Goal: Task Accomplishment & Management: Manage account settings

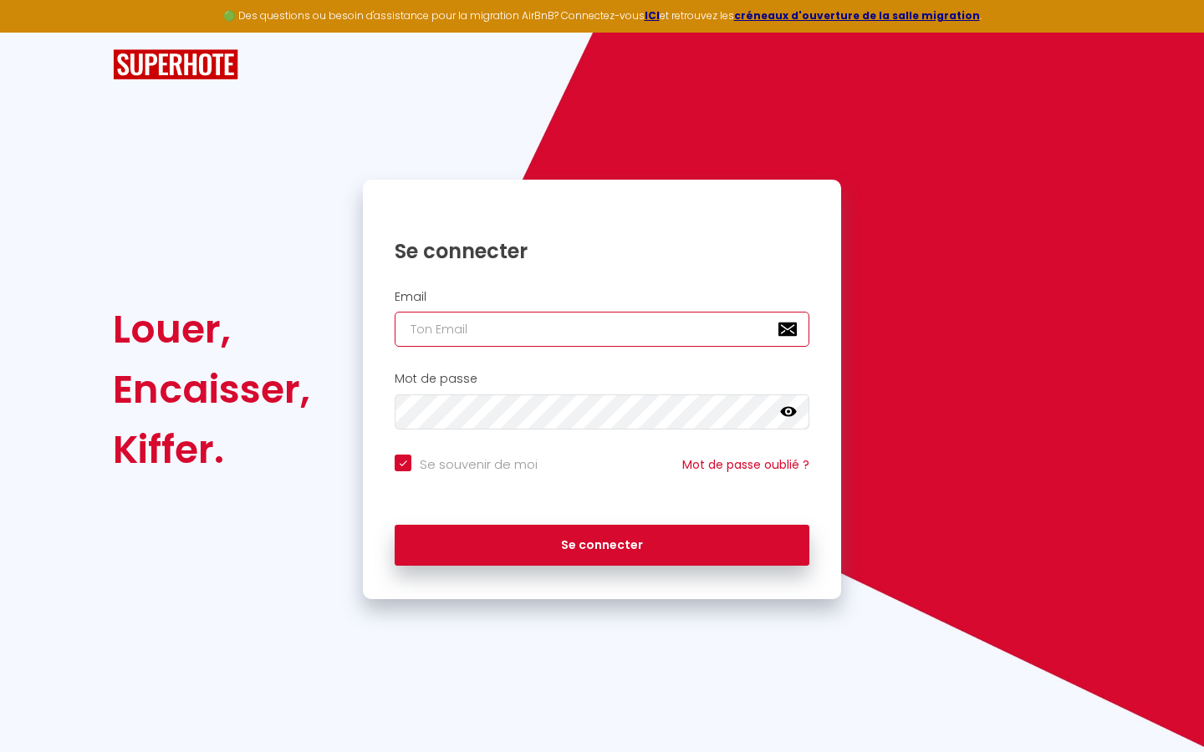
type input "s"
checkbox input "true"
type input "su"
checkbox input "true"
type input "sup"
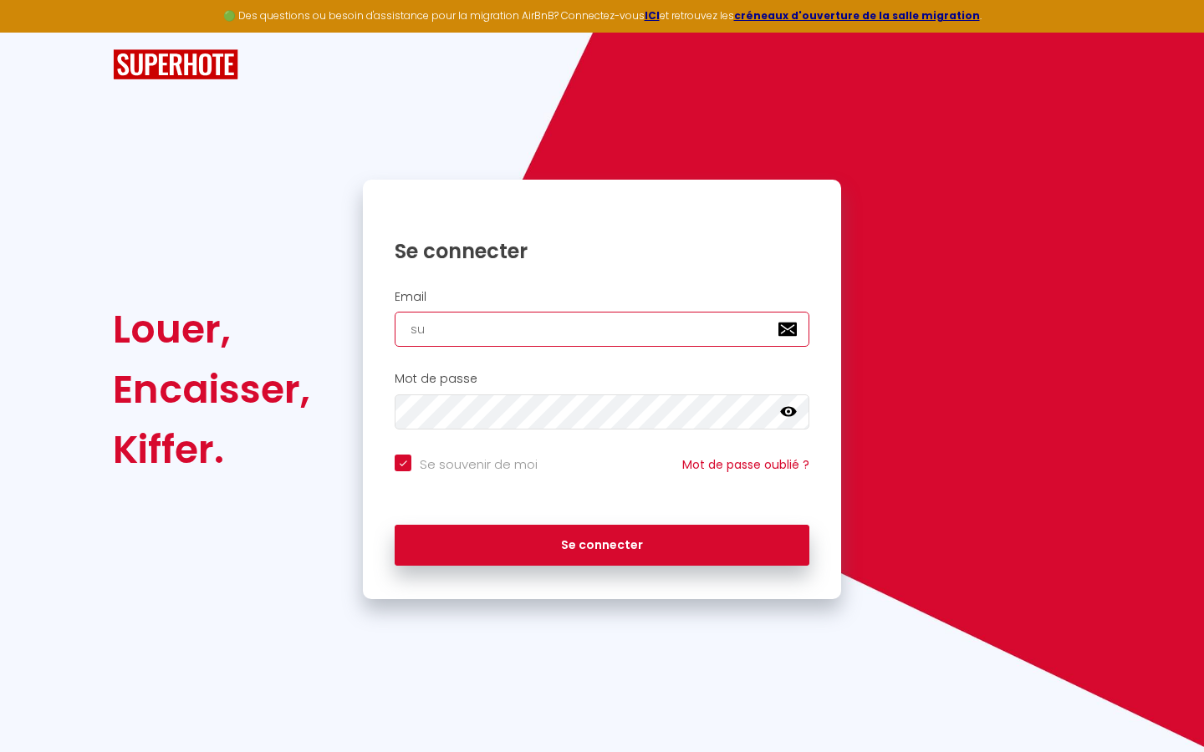
checkbox input "true"
type input "supe"
checkbox input "true"
type input "super"
checkbox input "true"
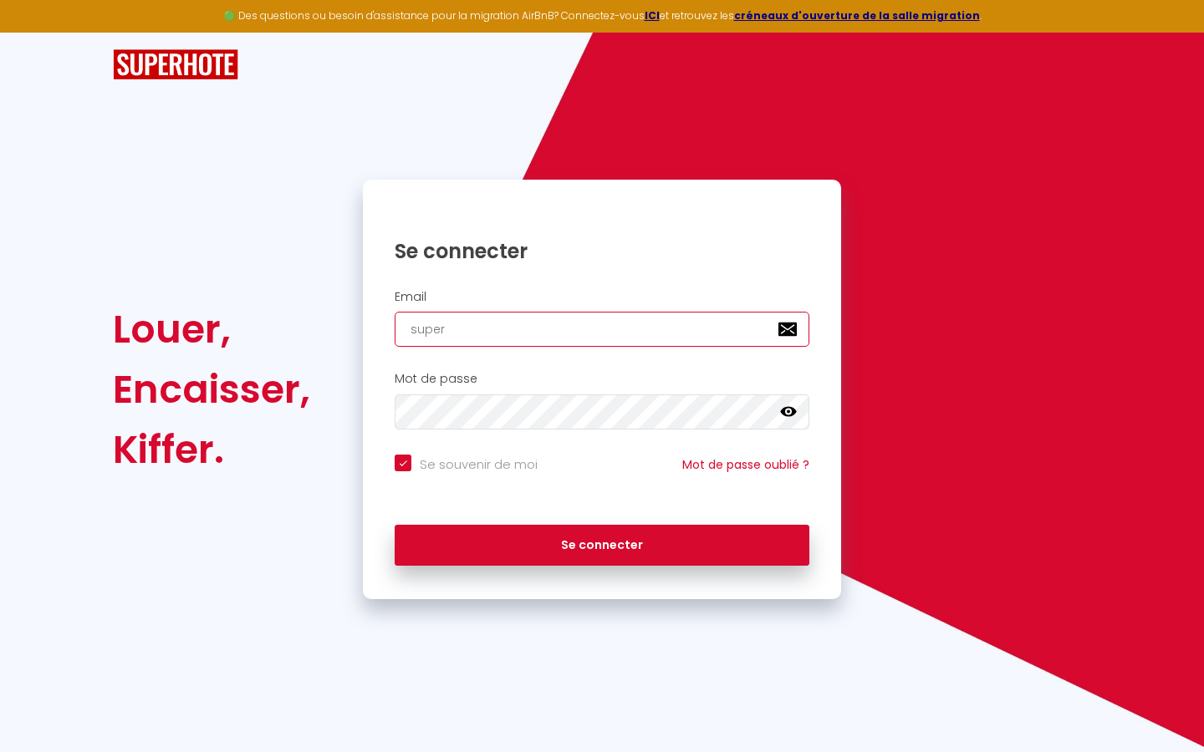
type input "superb"
checkbox input "true"
type input "superbo"
checkbox input "true"
type input "superbor"
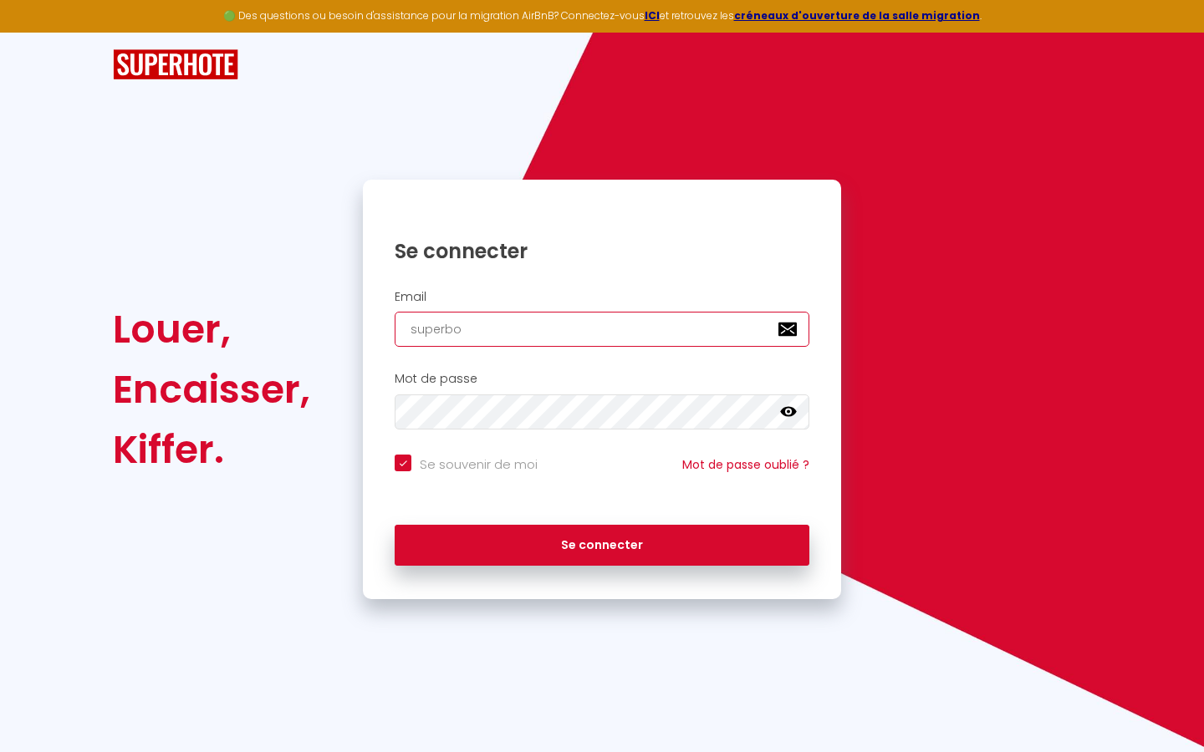
checkbox input "true"
type input "superbord"
checkbox input "true"
type input "superborde"
checkbox input "true"
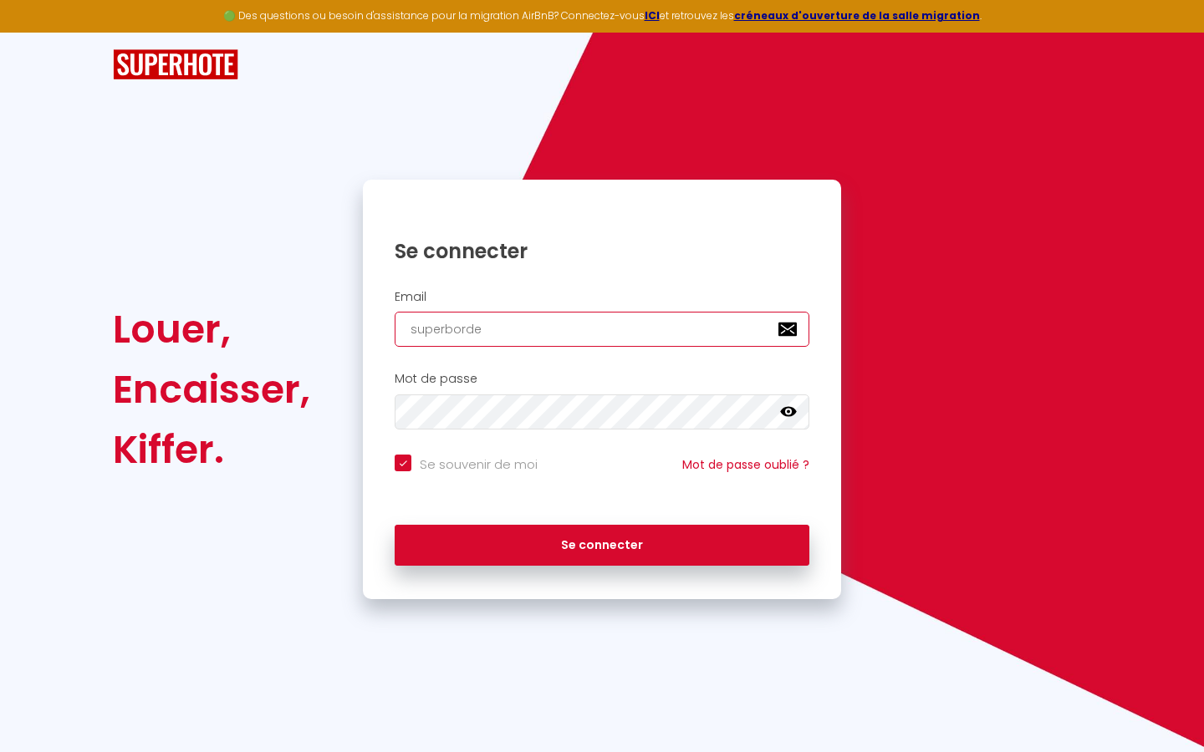
type input "superbordea"
checkbox input "true"
type input "superbordeau"
checkbox input "true"
type input "superbordeaux"
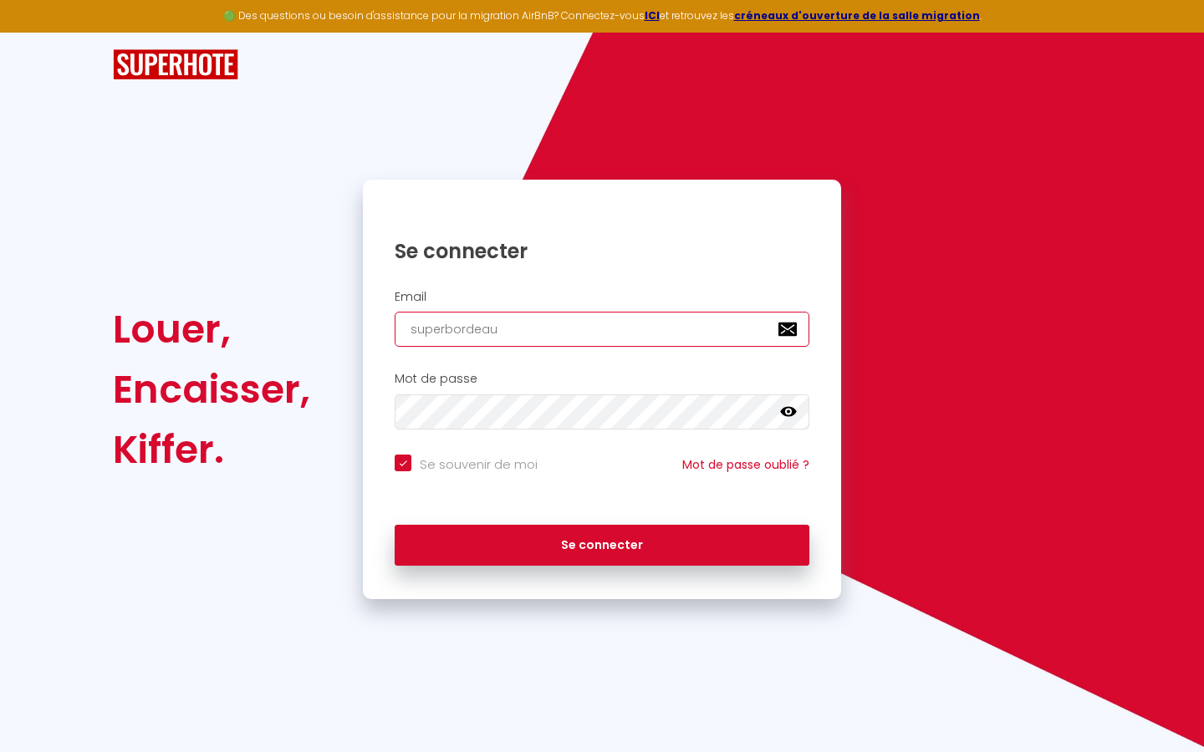
checkbox input "true"
type input "superbordeaux@"
checkbox input "true"
type input "superbordeaux@g"
checkbox input "true"
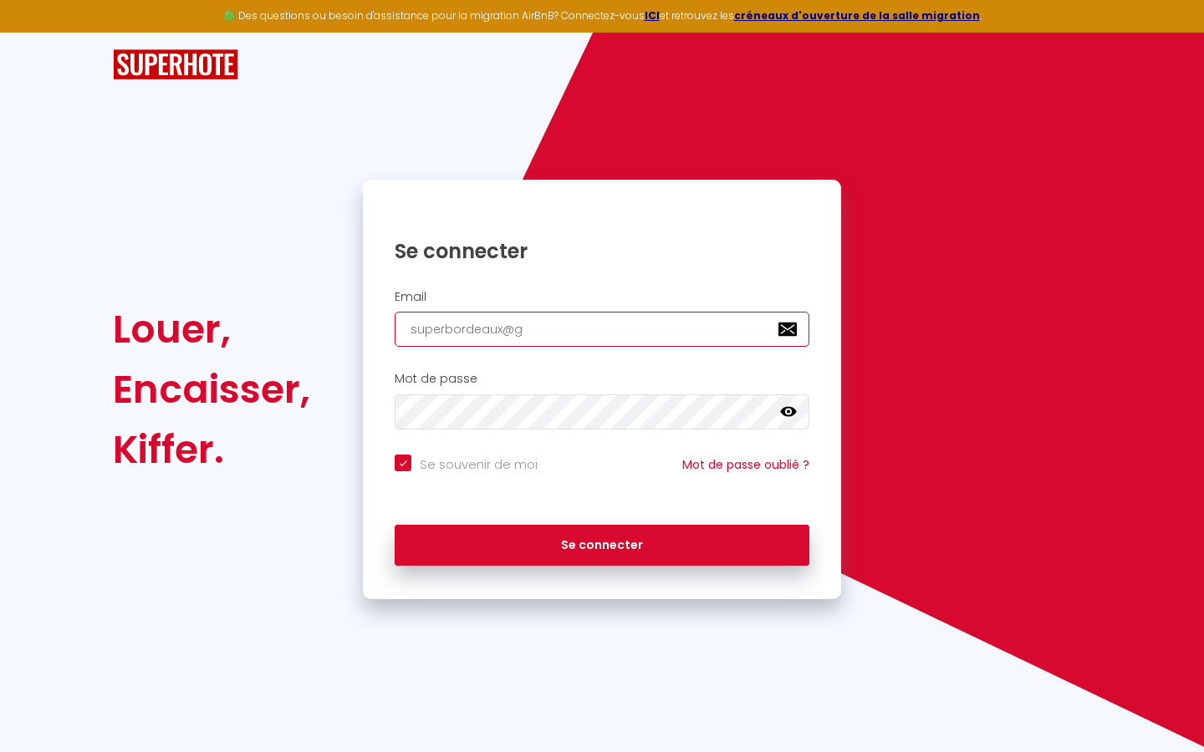
type input "superbordeaux@gm"
checkbox input "true"
type input "superbordeaux@gma"
checkbox input "true"
type input "superbordeaux@gmai"
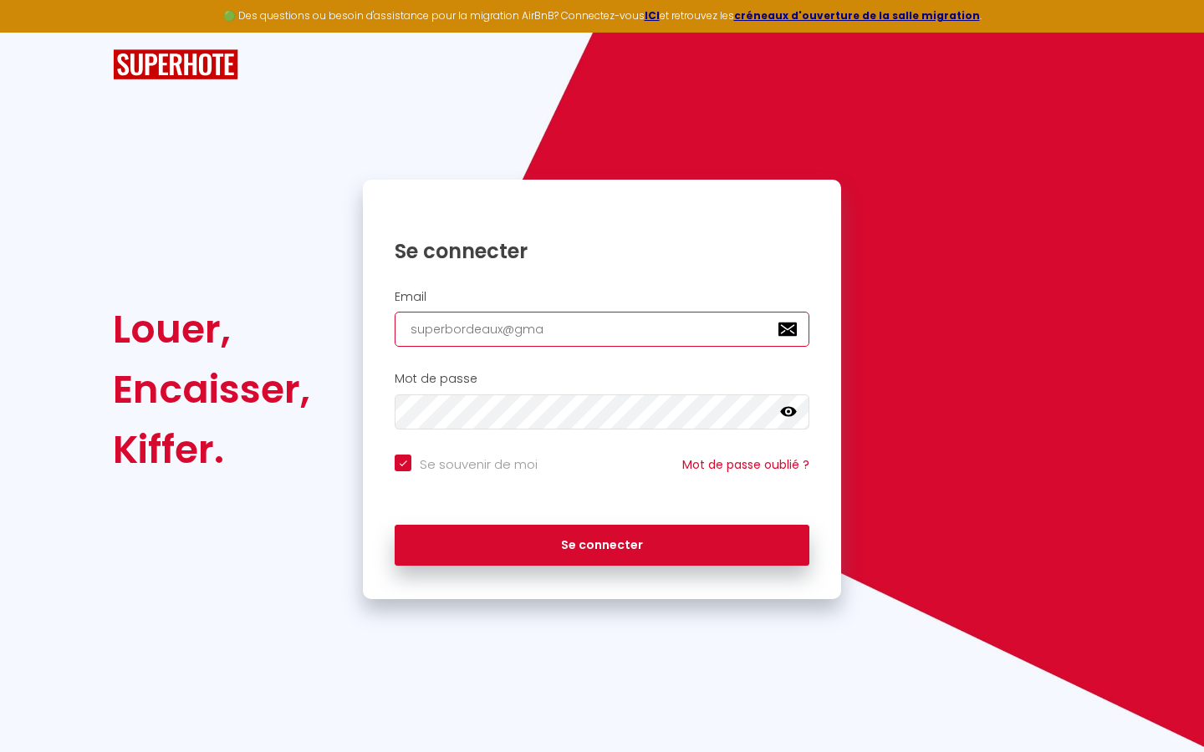
checkbox input "true"
type input "[EMAIL_ADDRESS]"
checkbox input "true"
type input "[EMAIL_ADDRESS]."
checkbox input "true"
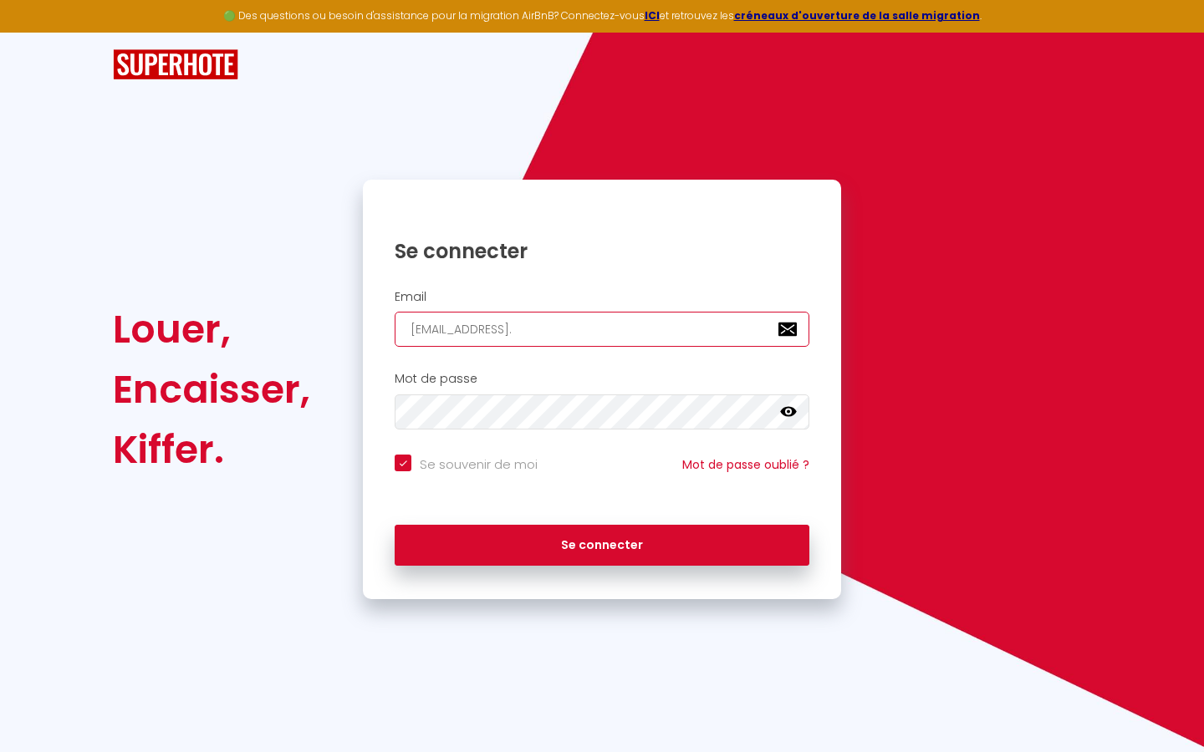
type input "superbordeaux@gmail.c"
checkbox input "true"
type input "[EMAIL_ADDRESS][DOMAIN_NAME]"
checkbox input "true"
type input "[EMAIL_ADDRESS][DOMAIN_NAME]"
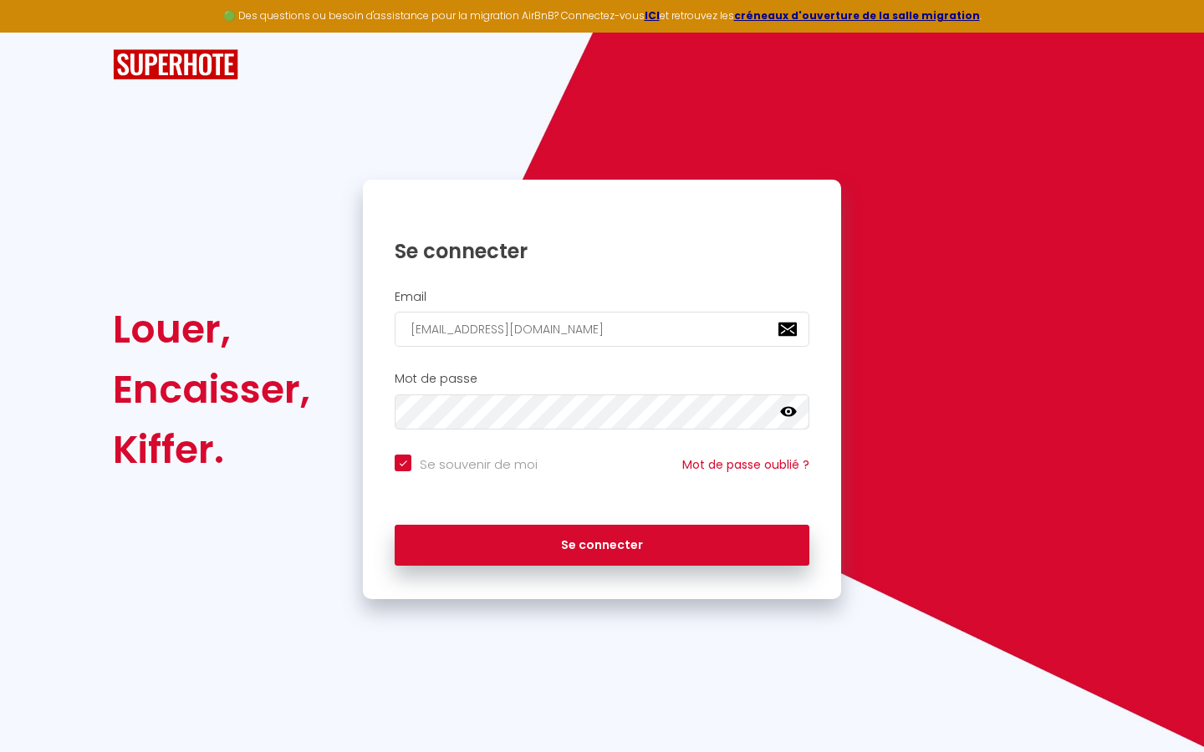
checkbox input "true"
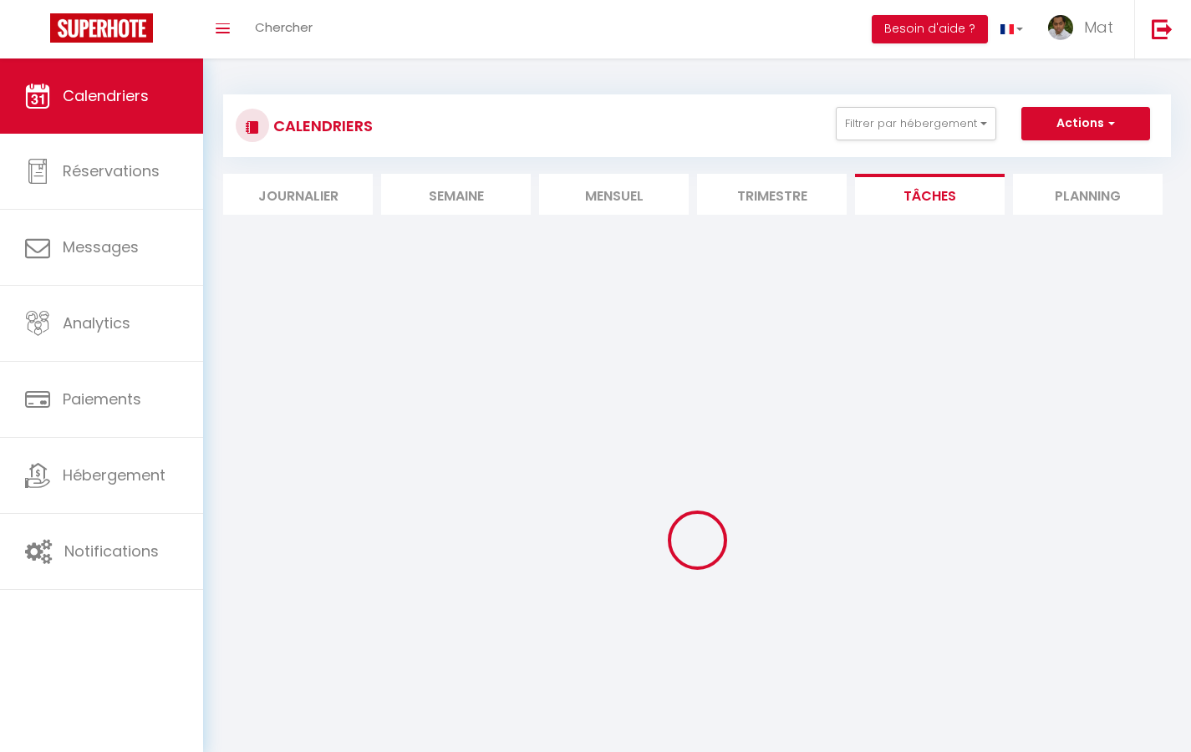
select select
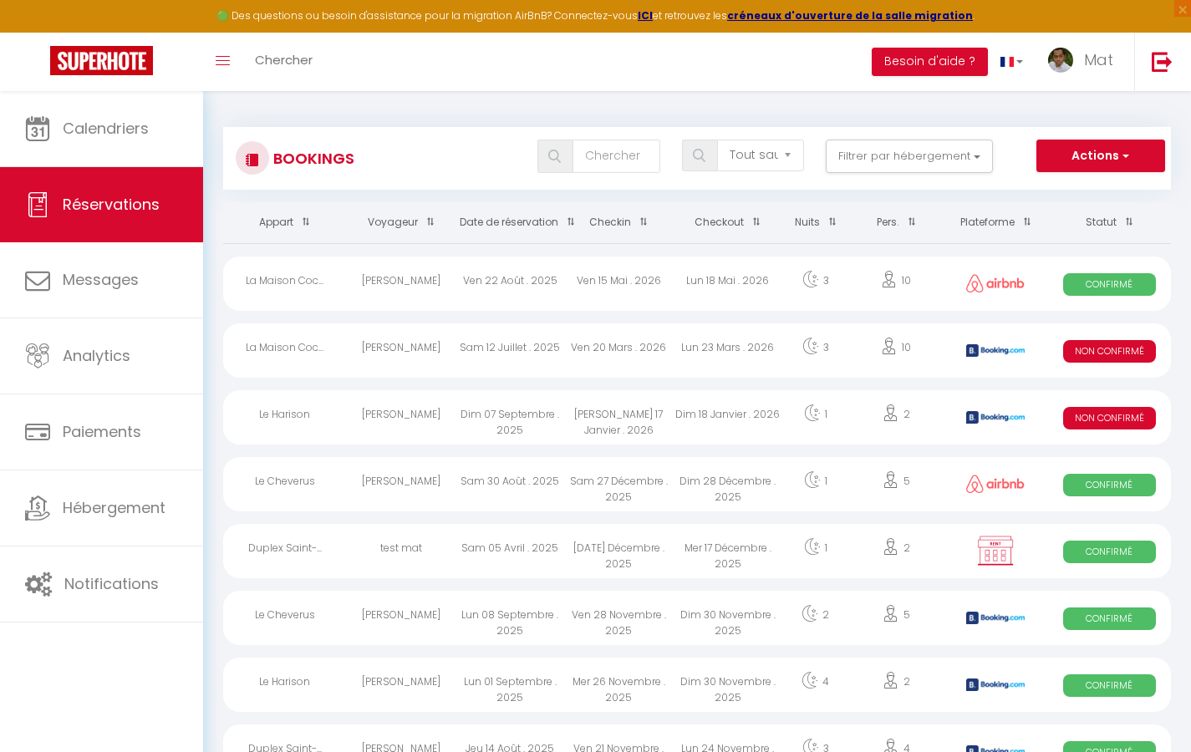
select select "message"
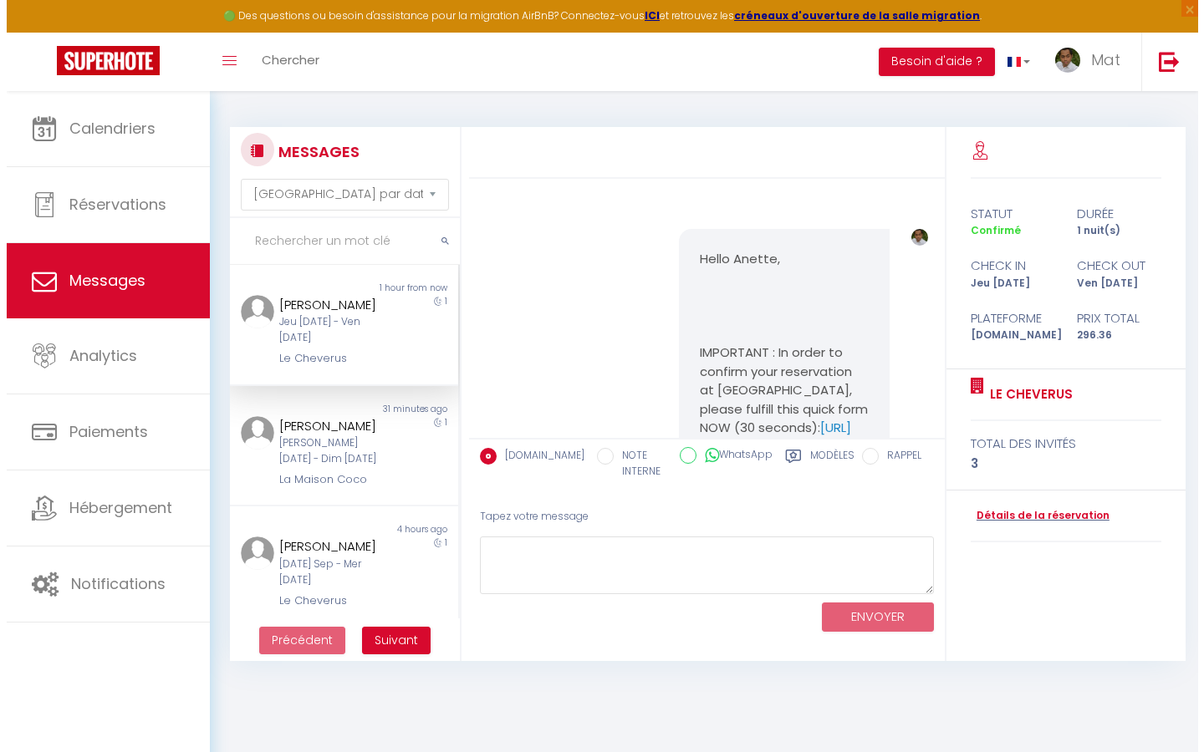
scroll to position [5053, 0]
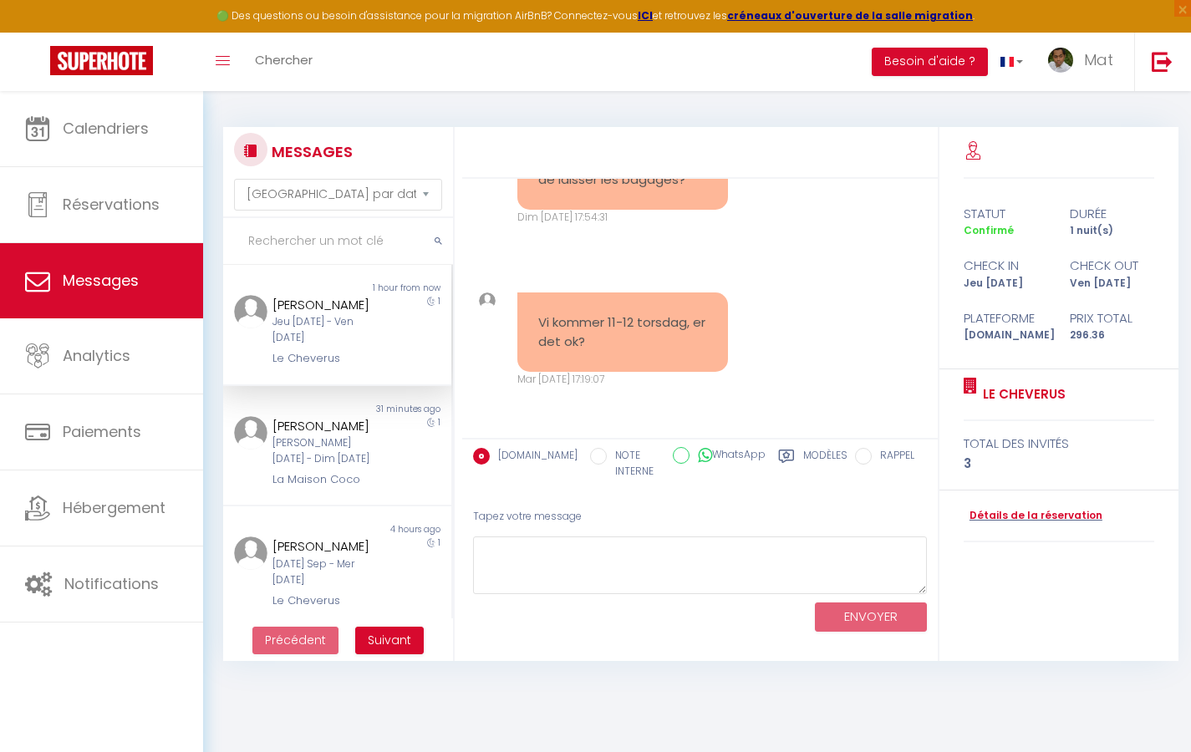
select select "2025"
select select "9"
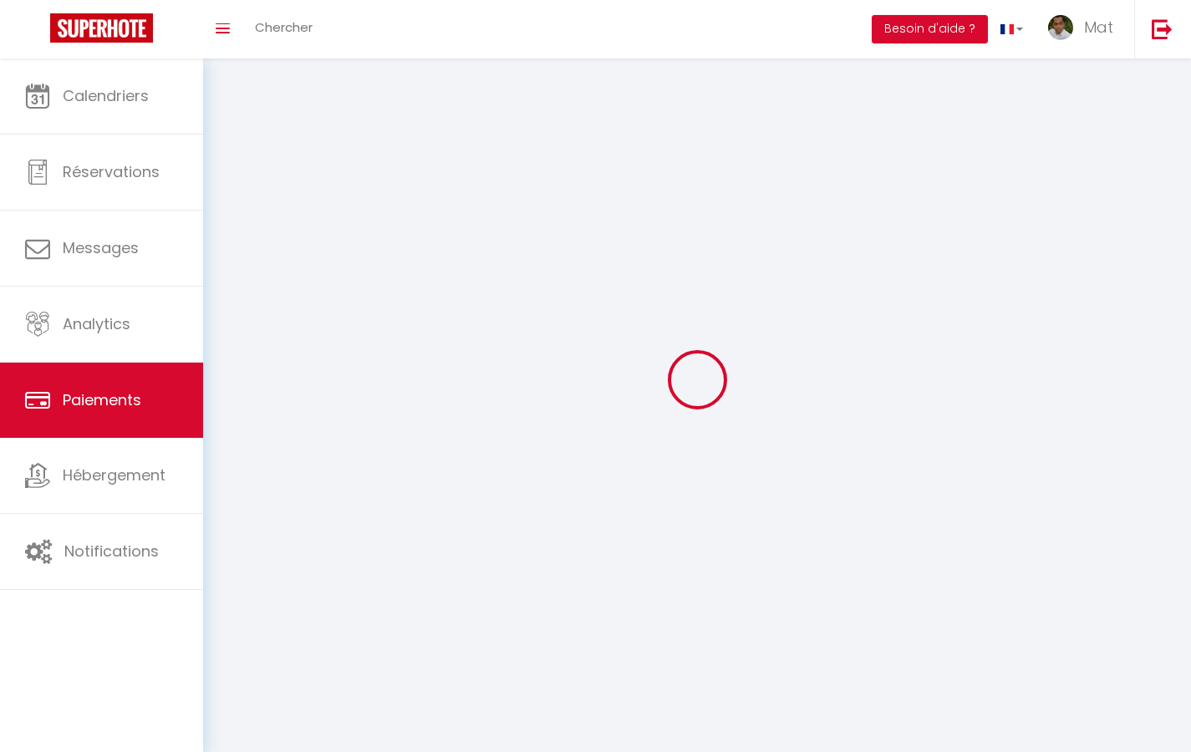
select select "2"
select select "0"
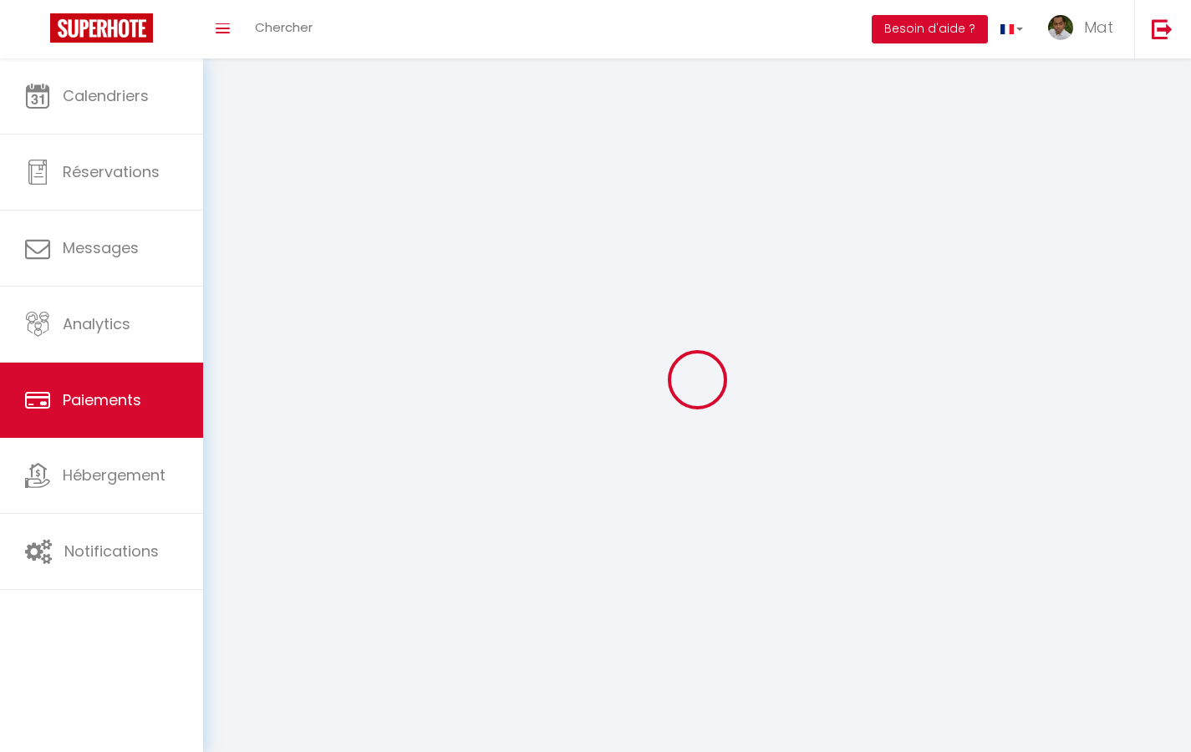
select select "0"
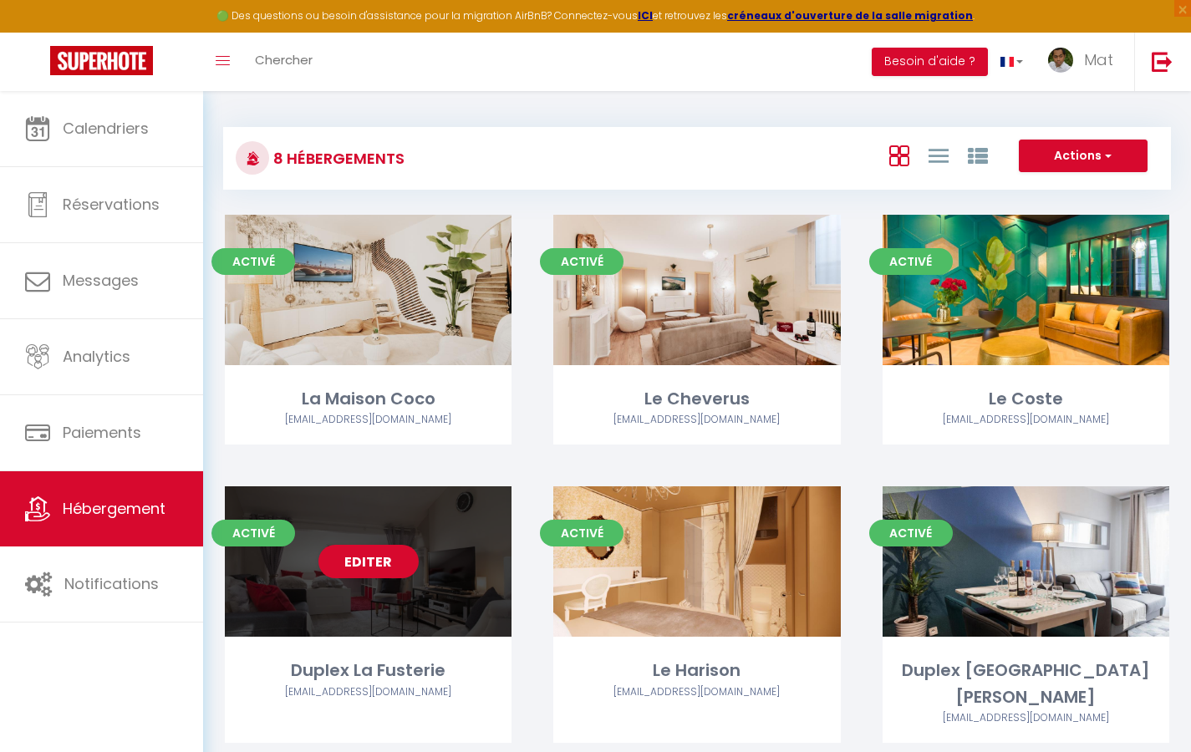
select select "3"
select select "2"
select select "1"
select select
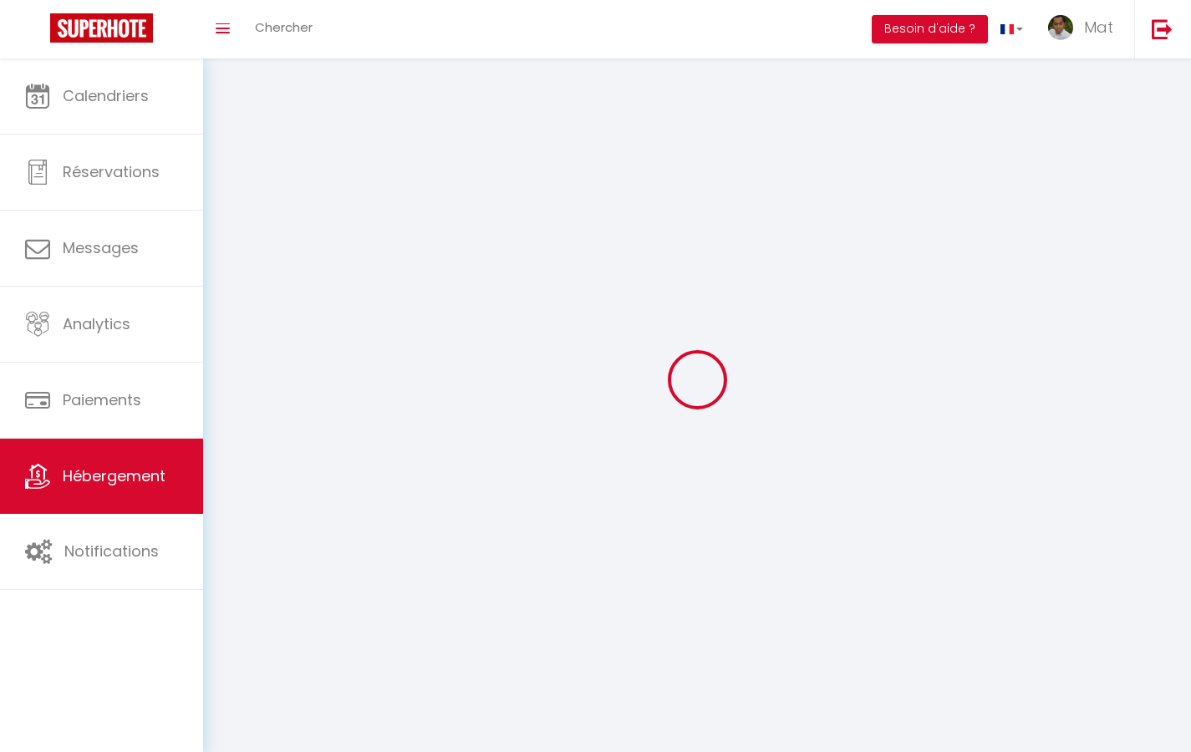
select select
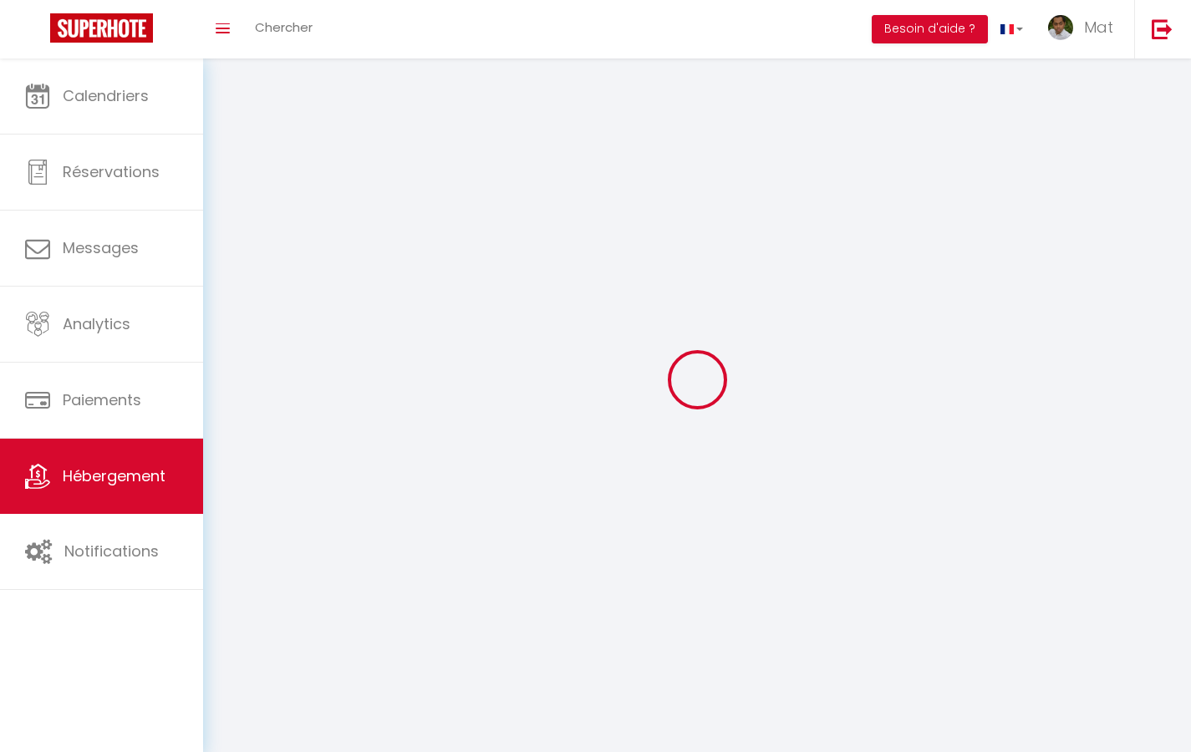
select select
checkbox input "false"
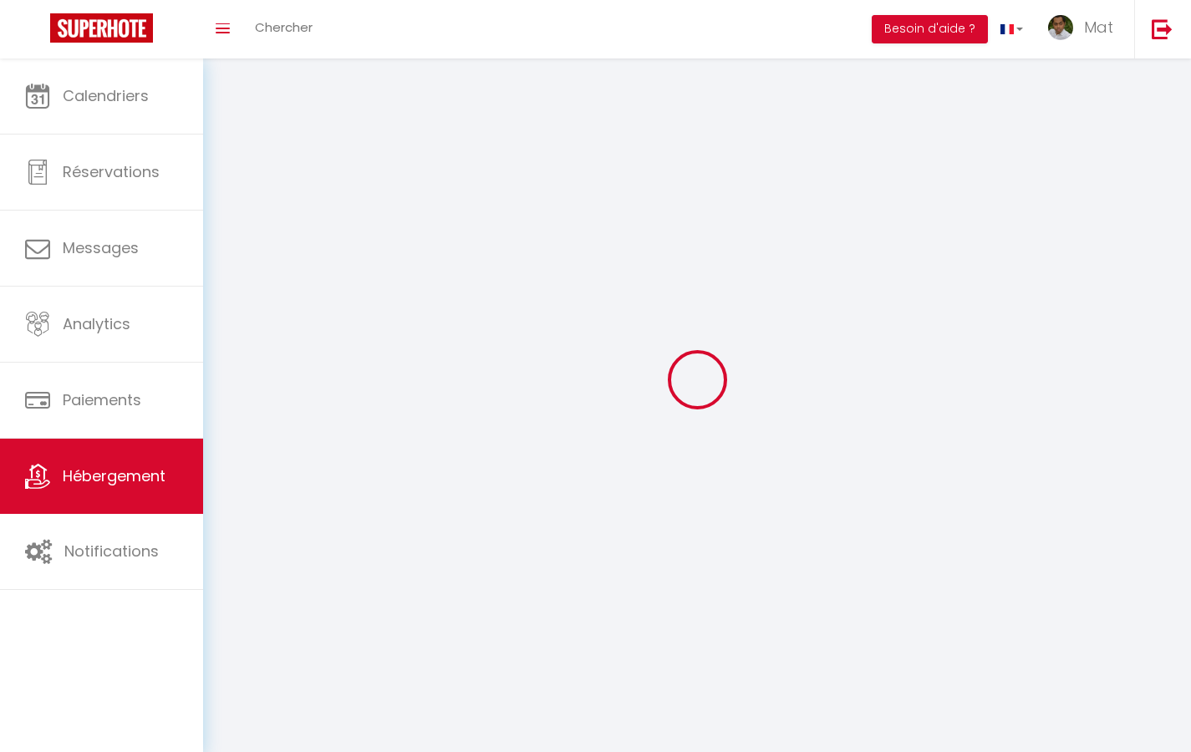
checkbox input "false"
select select
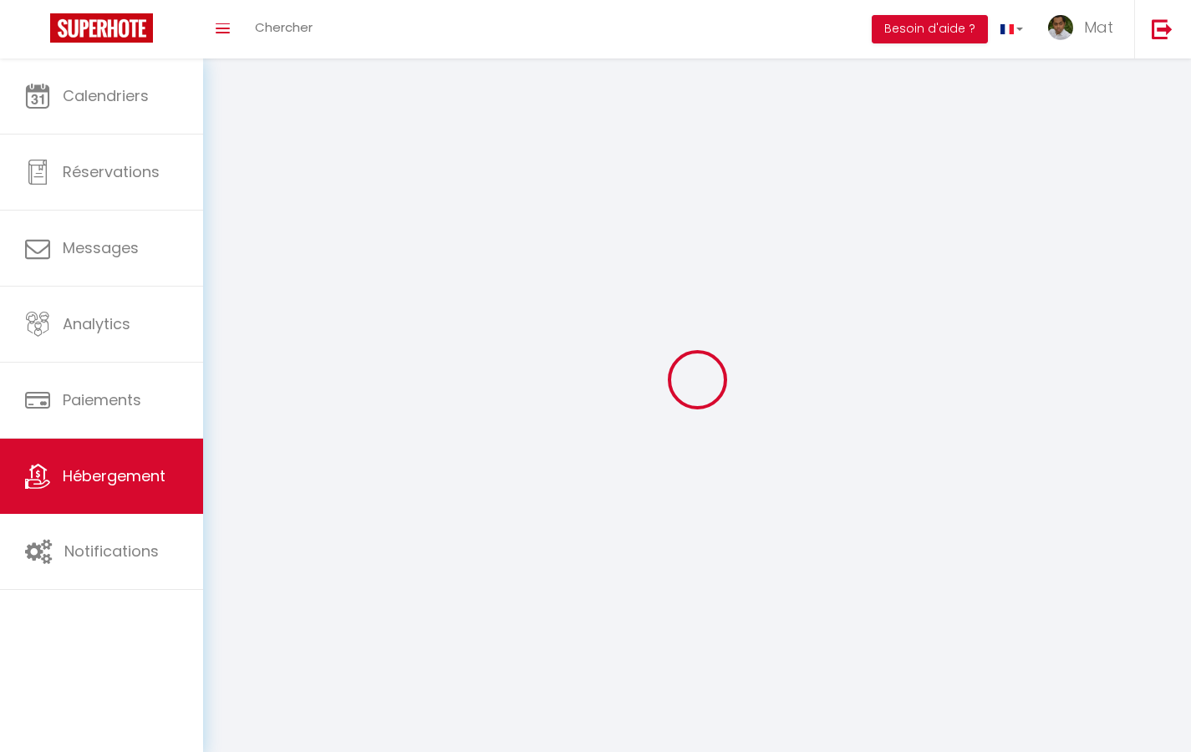
select select
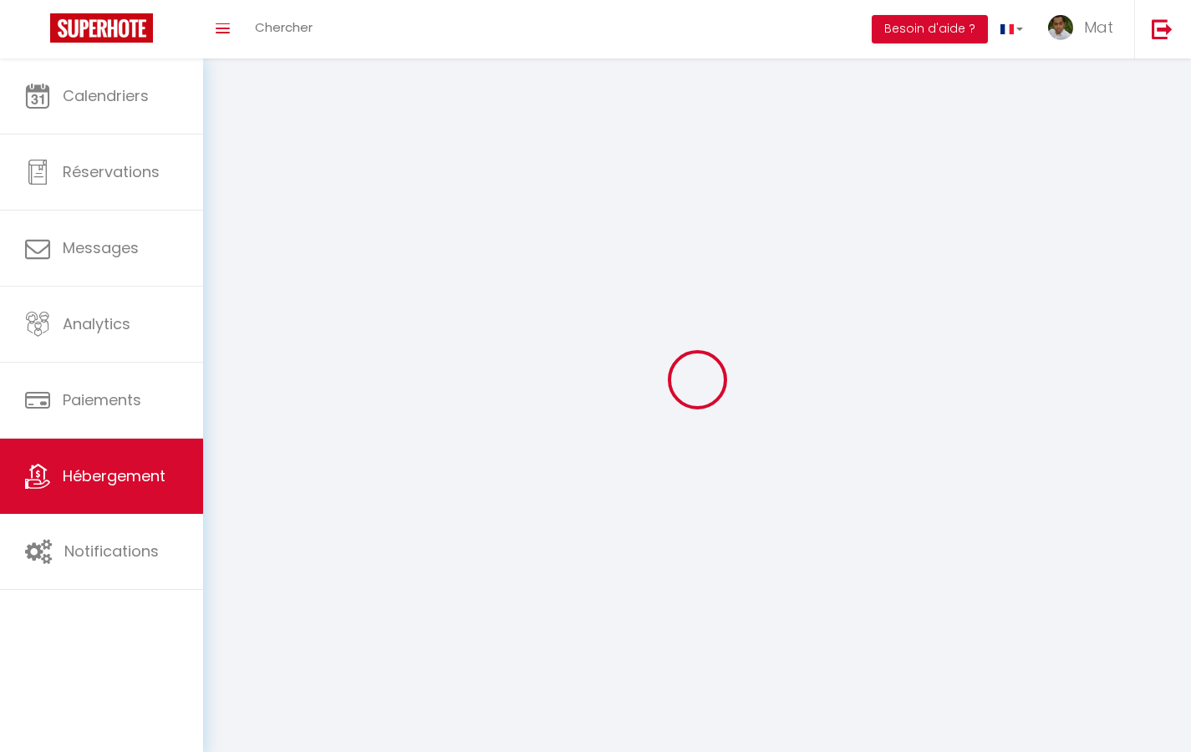
checkbox input "false"
select select
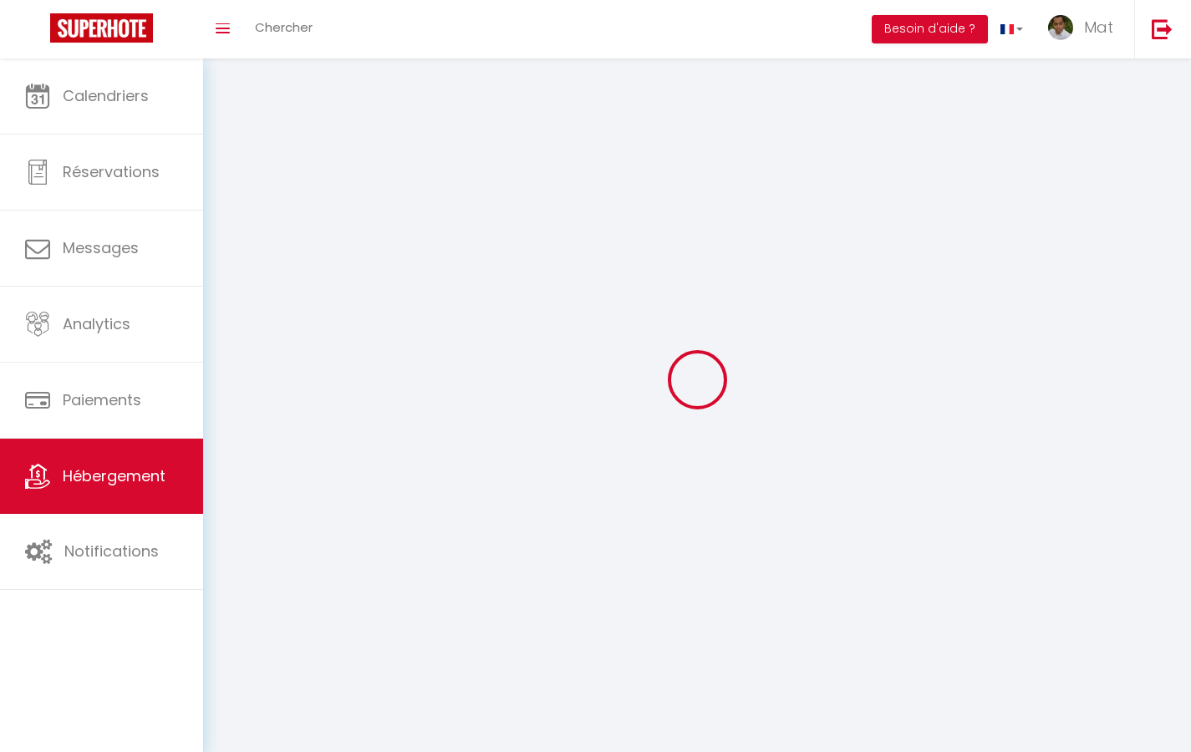
select select
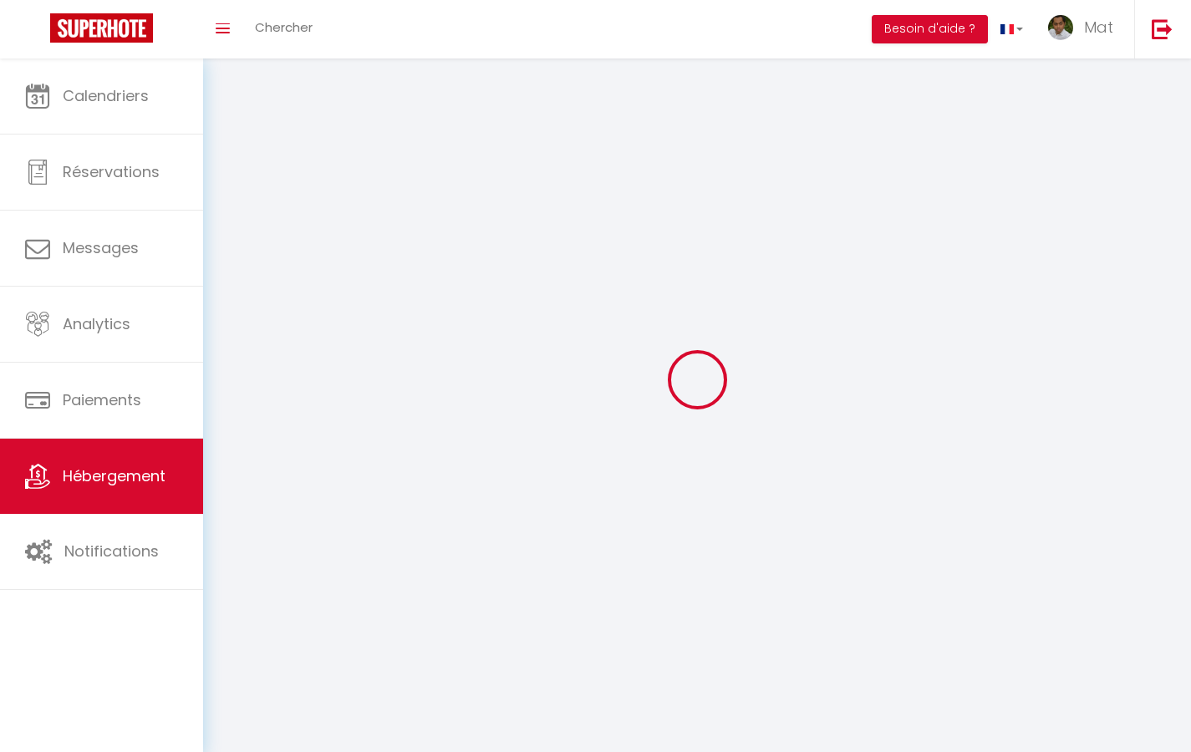
select select
checkbox input "false"
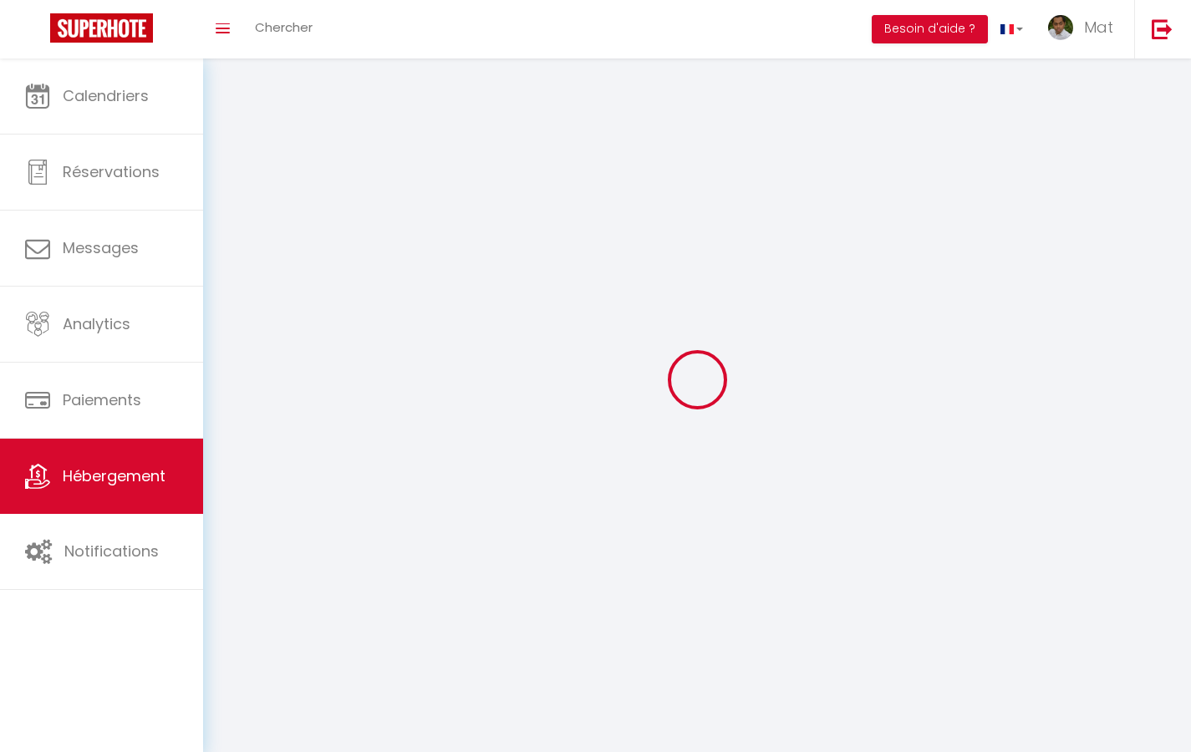
checkbox input "false"
select select
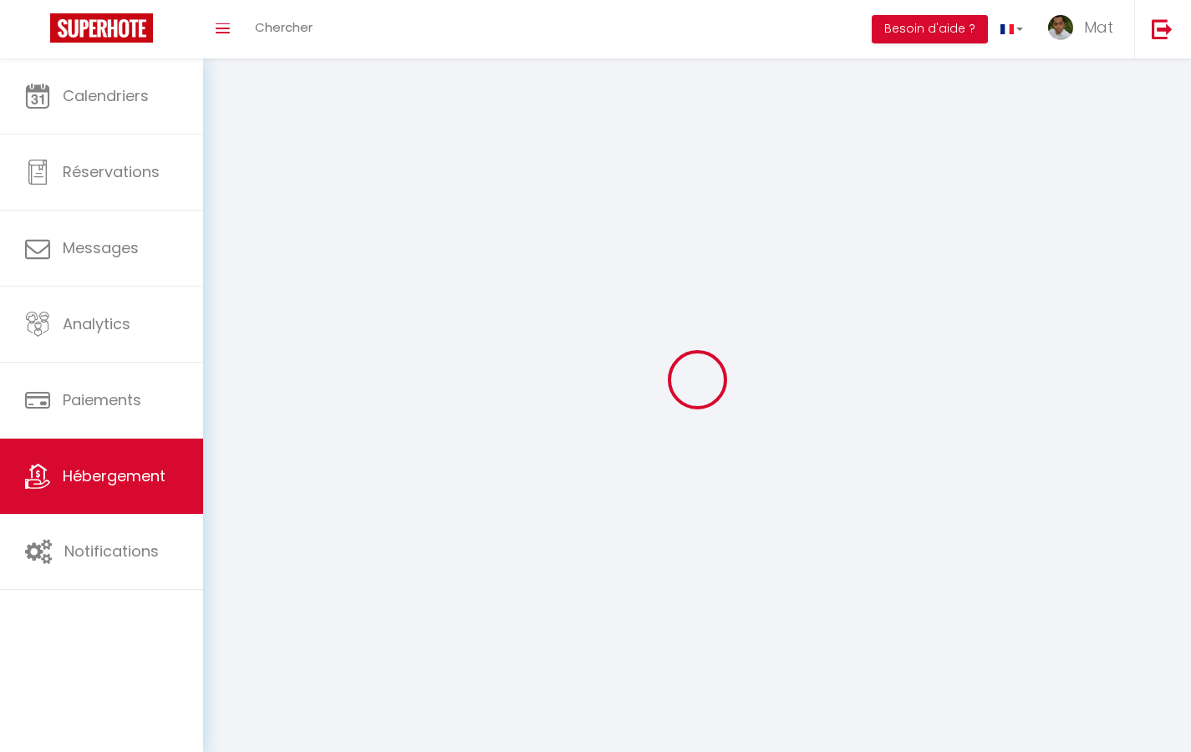
select select
checkbox input "false"
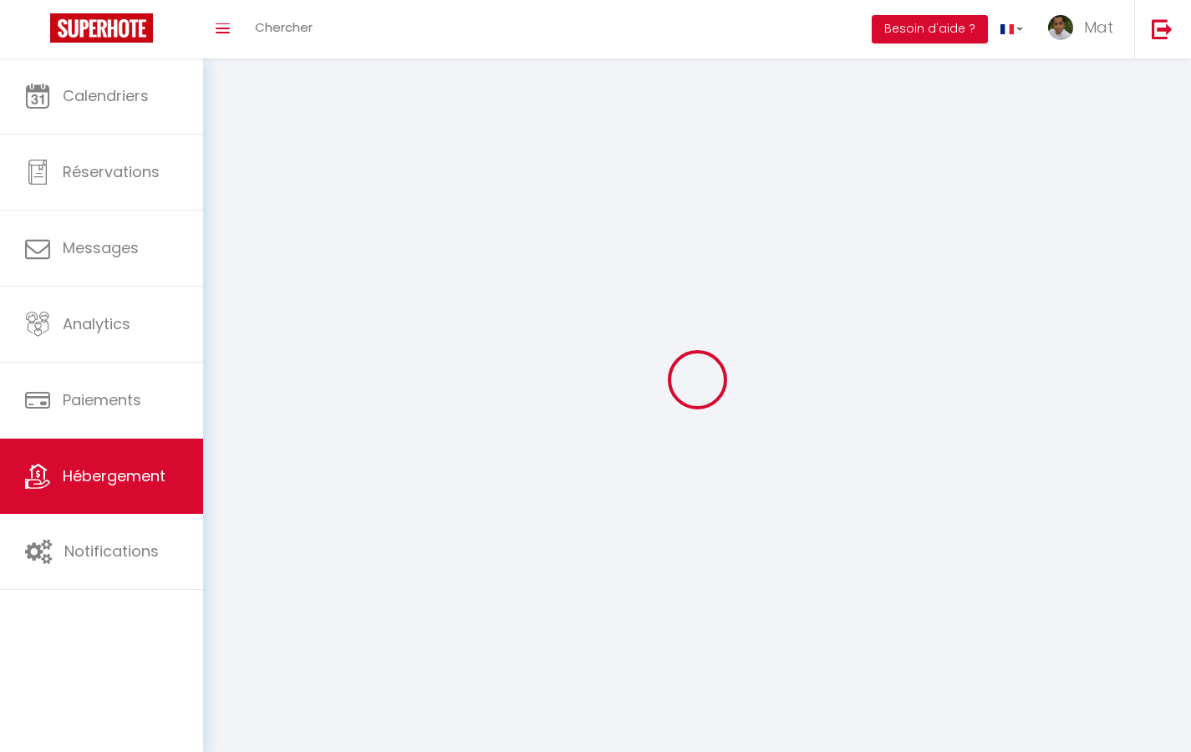
checkbox input "false"
select select
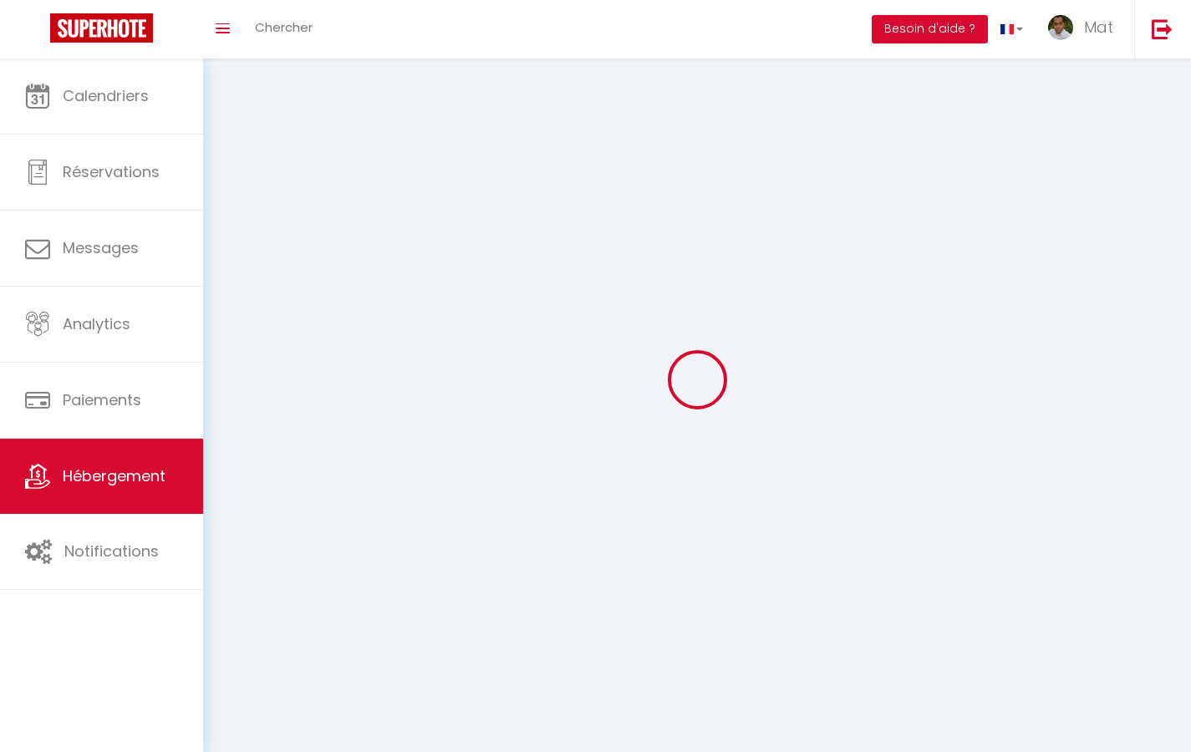
select select "1"
select select "28"
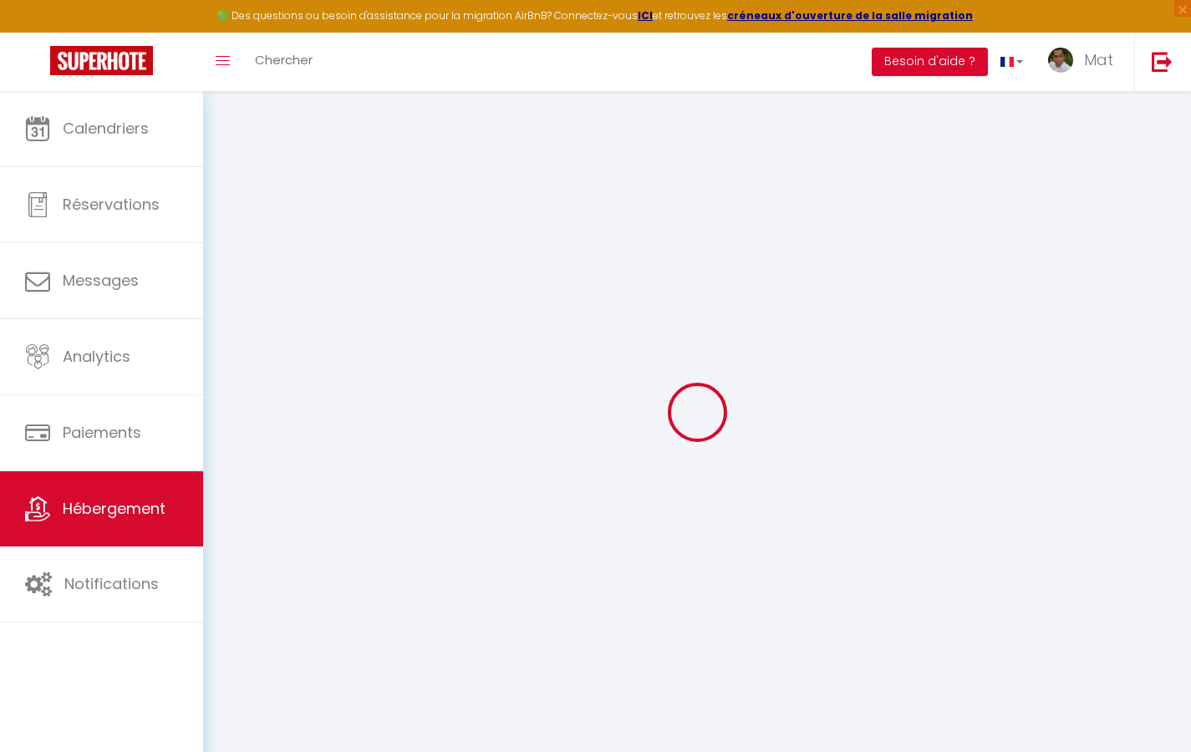
select select
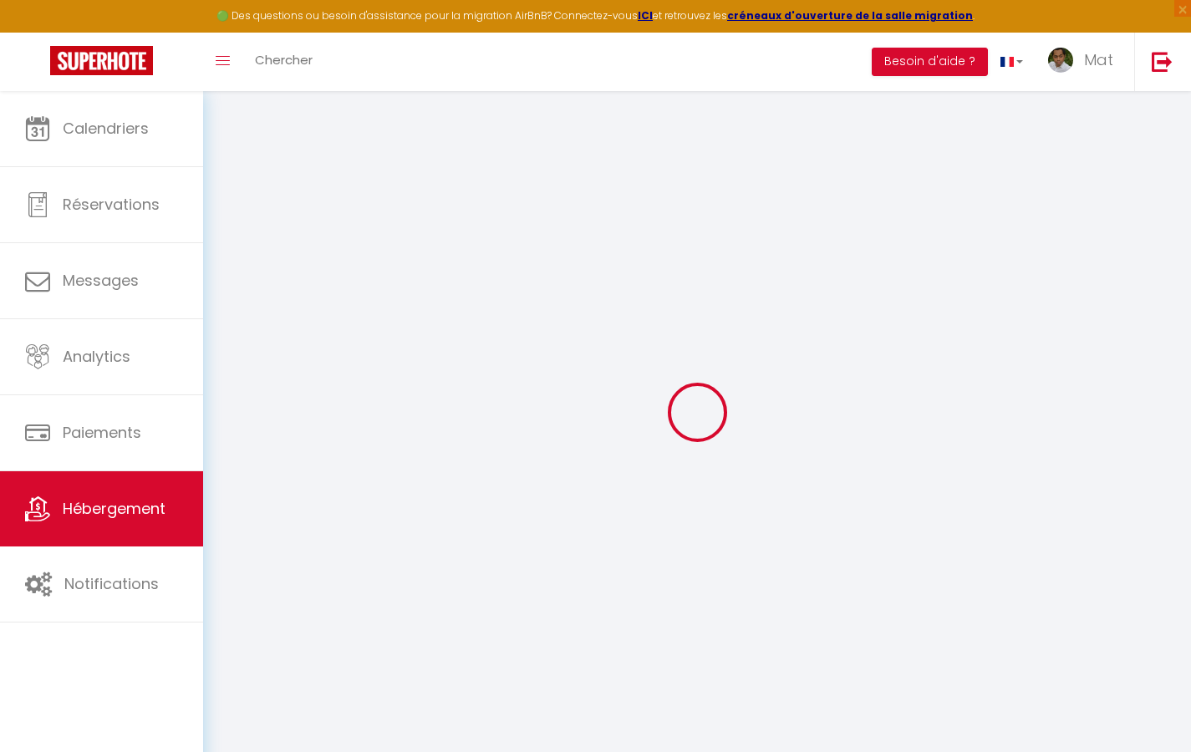
select select
checkbox input "false"
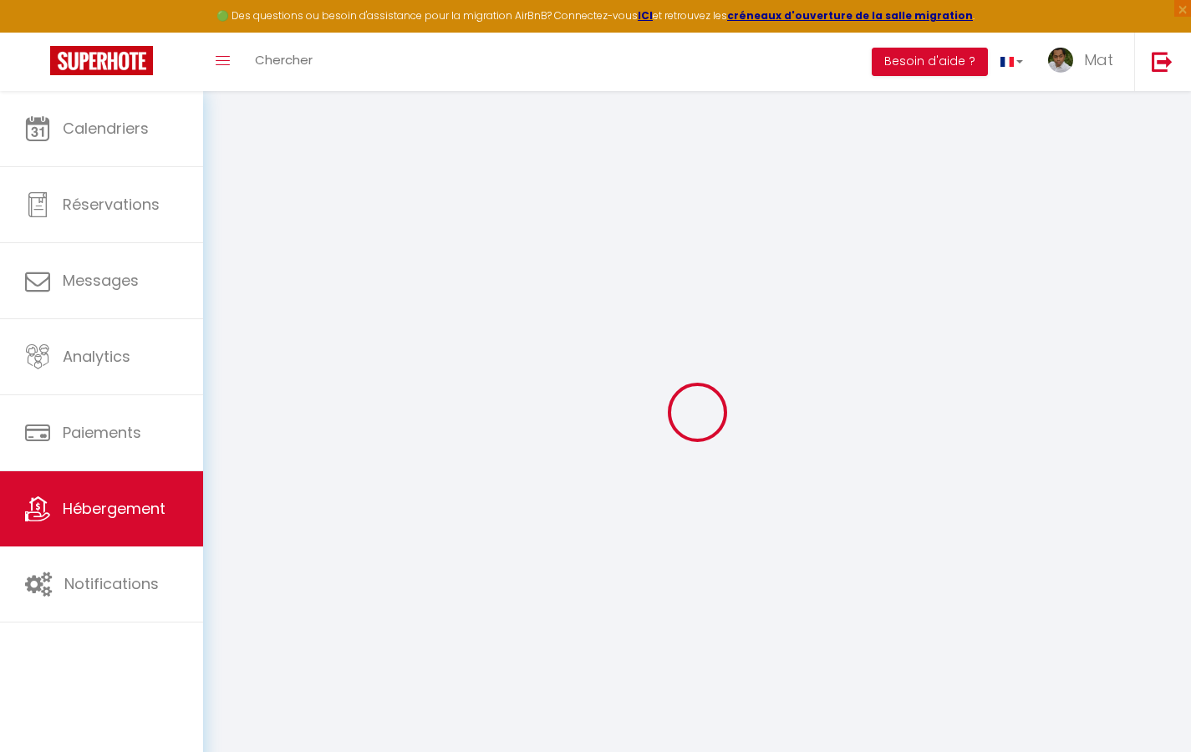
select select
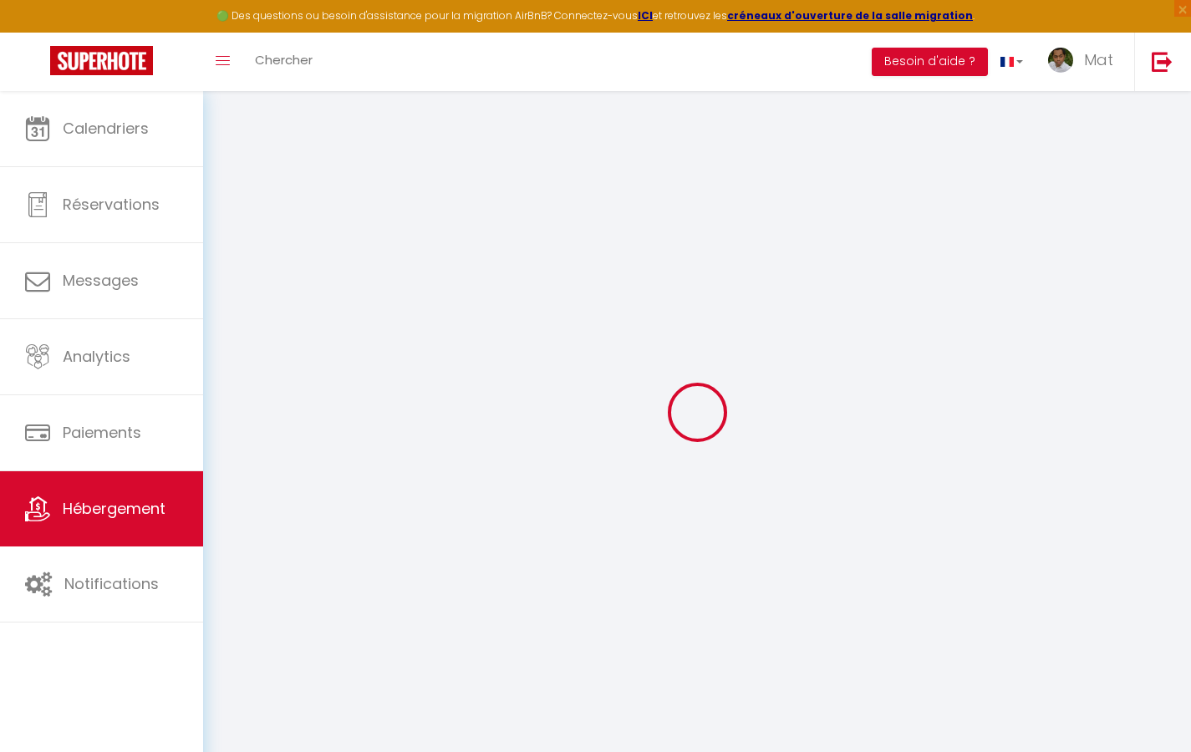
select select
checkbox input "false"
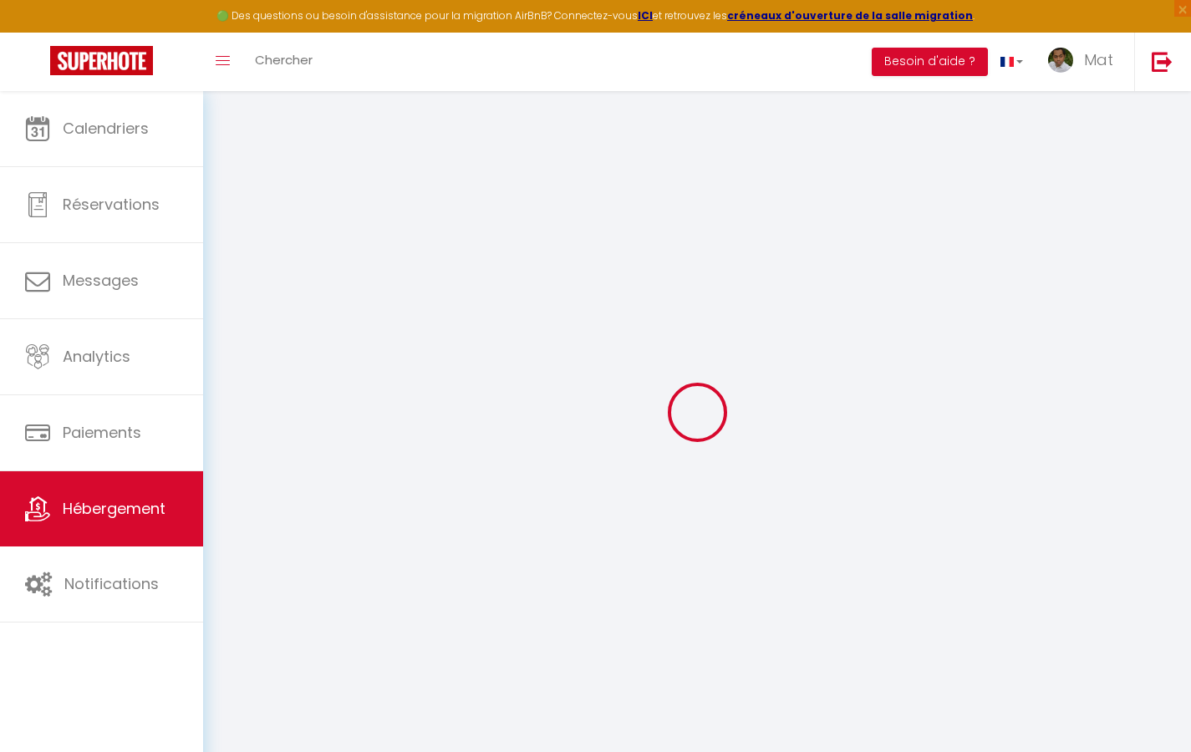
checkbox input "false"
select select
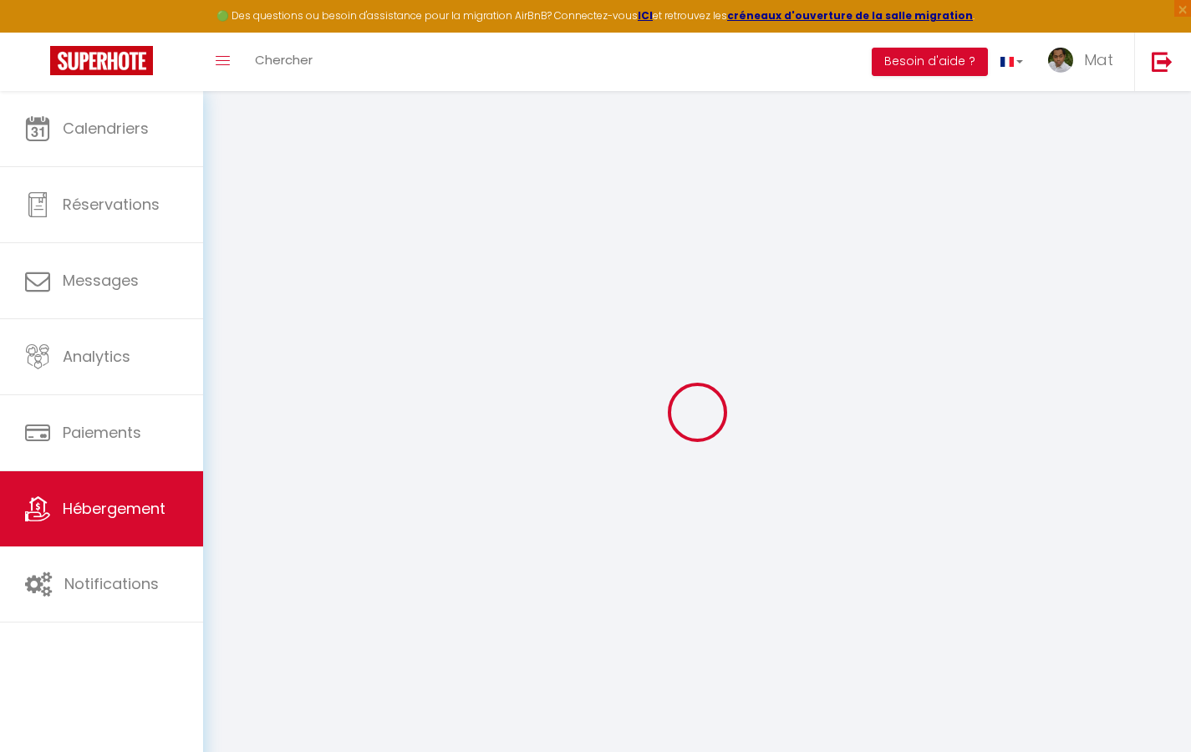
select select
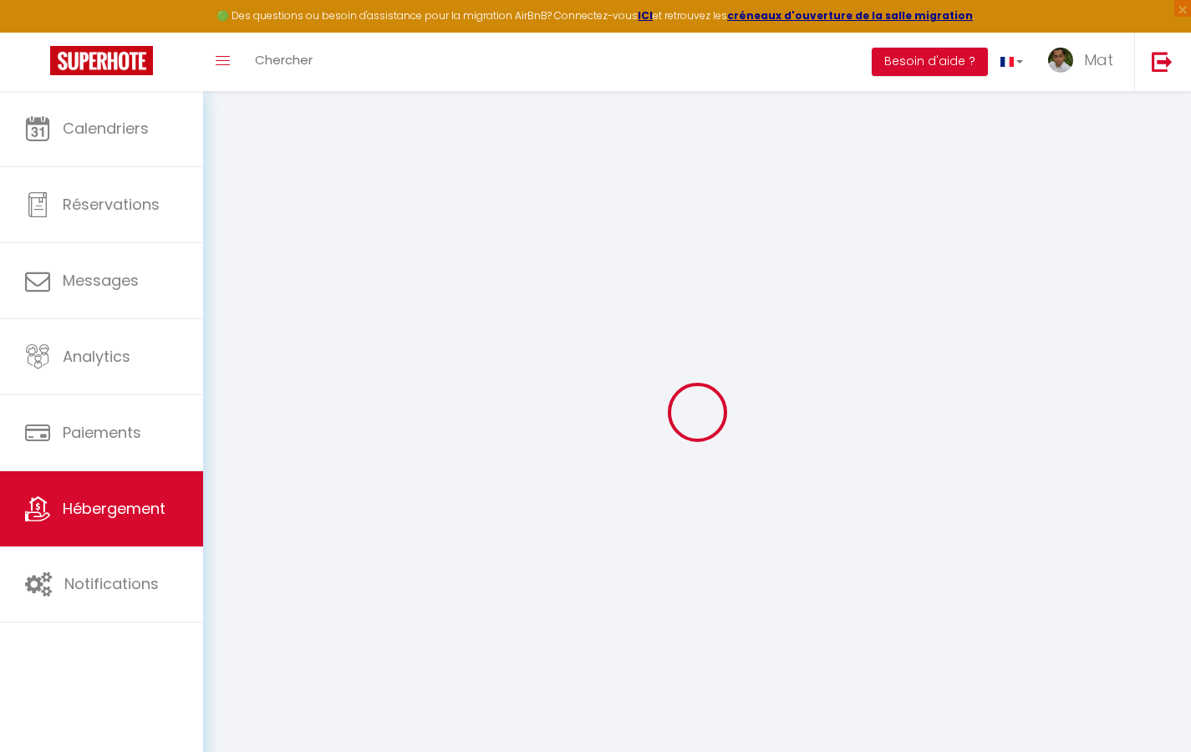
checkbox input "false"
select select
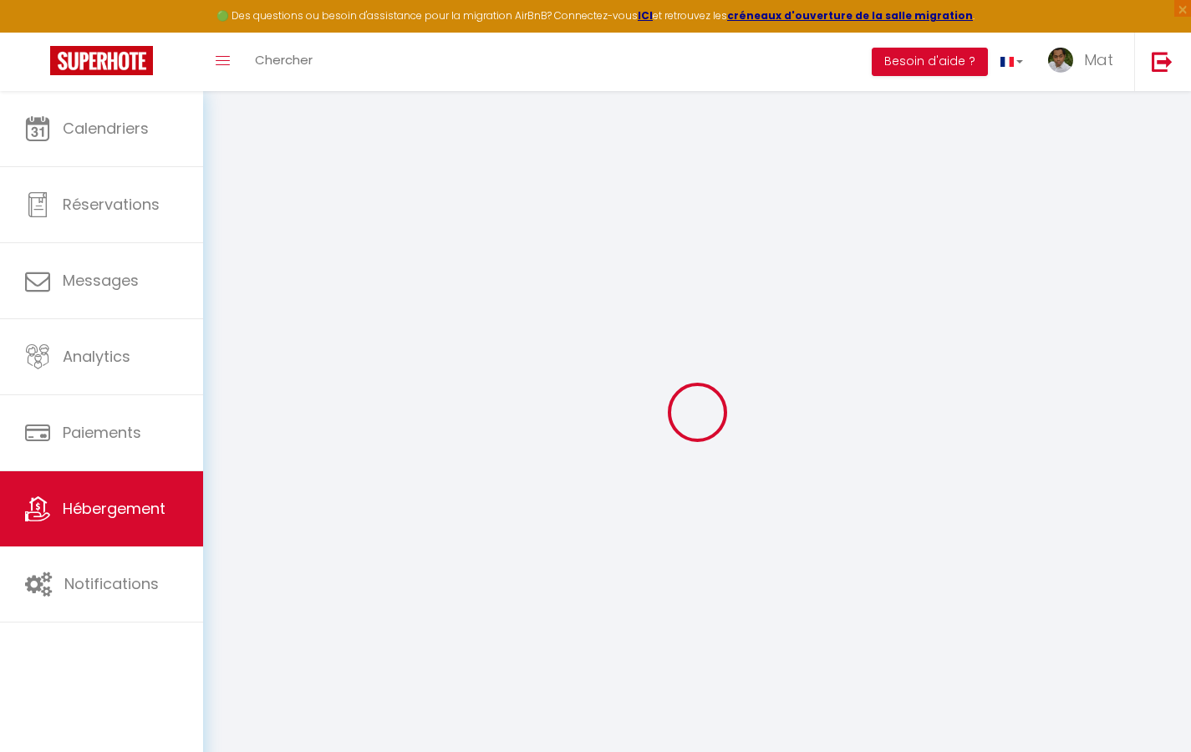
select select
type input "Duplex La Fusterie"
type input "IMMO"
type input "MRA"
type input "[STREET_ADDRESS]"
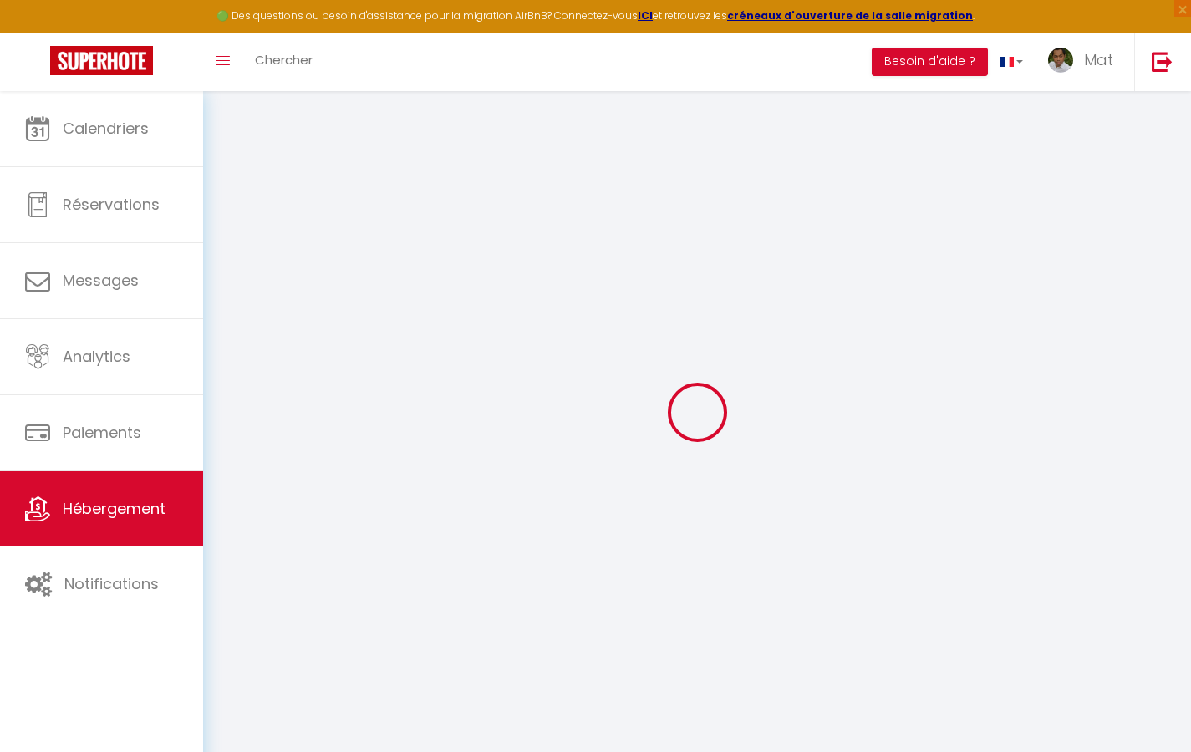
type input "33800"
type input "[GEOGRAPHIC_DATA]"
select select "6"
type input "35"
type input "20"
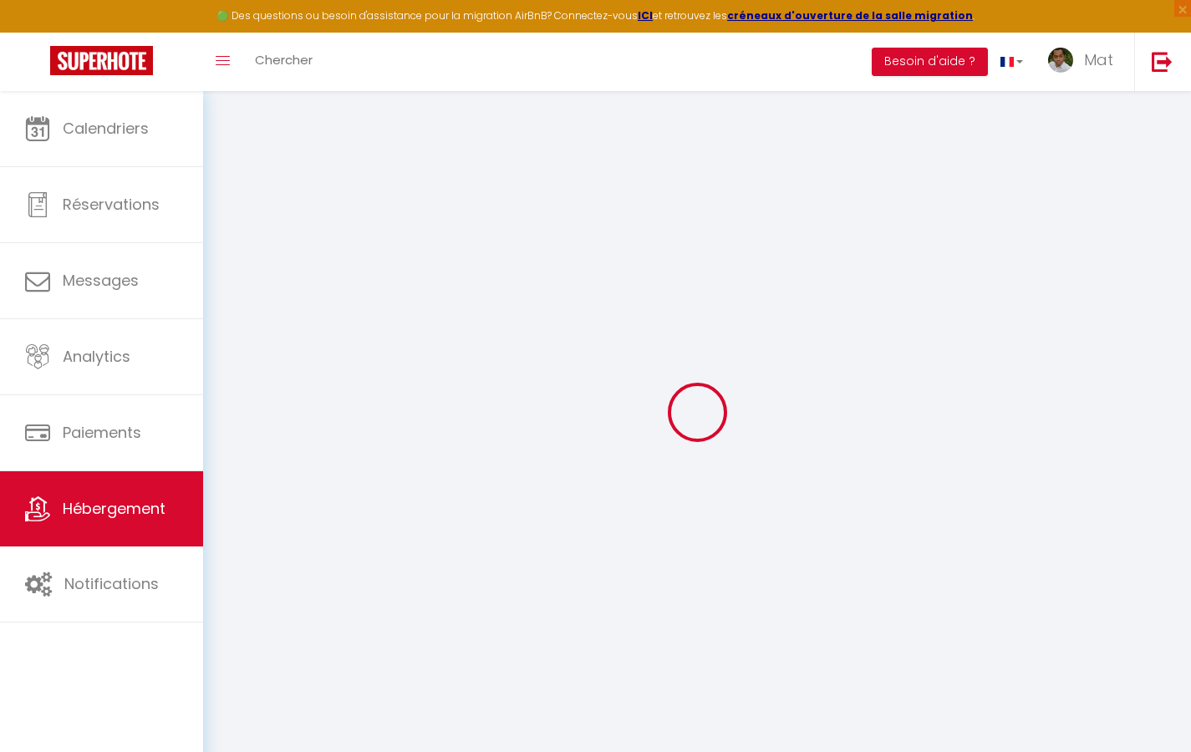
type input "30"
type input "1.65"
type input "200"
select select
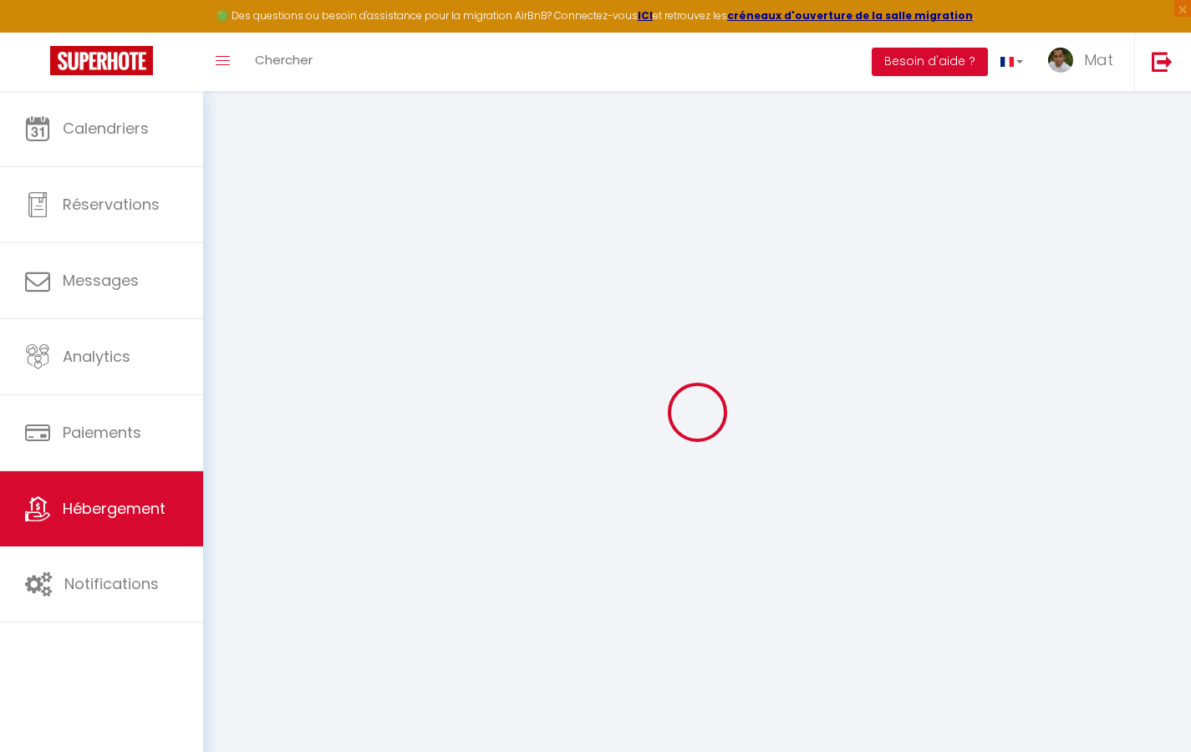
select select
type input "[STREET_ADDRESS]"
type input "33800"
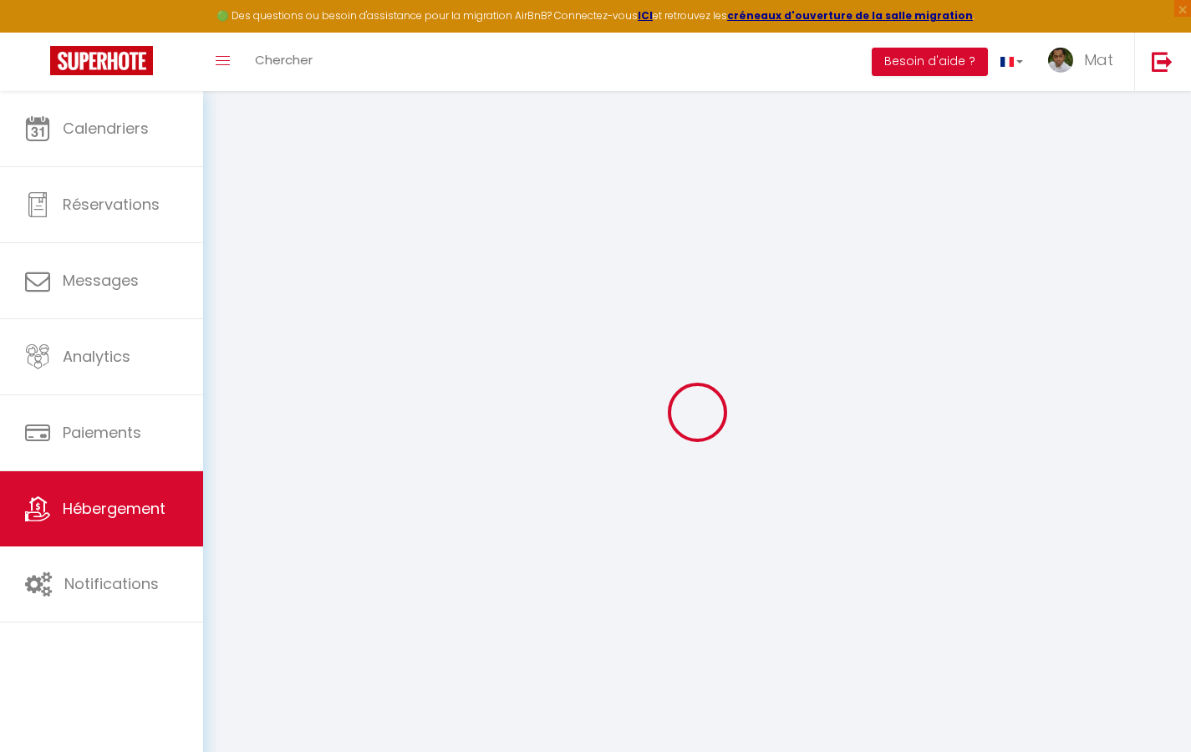
type input "[GEOGRAPHIC_DATA]"
type input "[EMAIL_ADDRESS][DOMAIN_NAME]"
select select "742"
checkbox input "true"
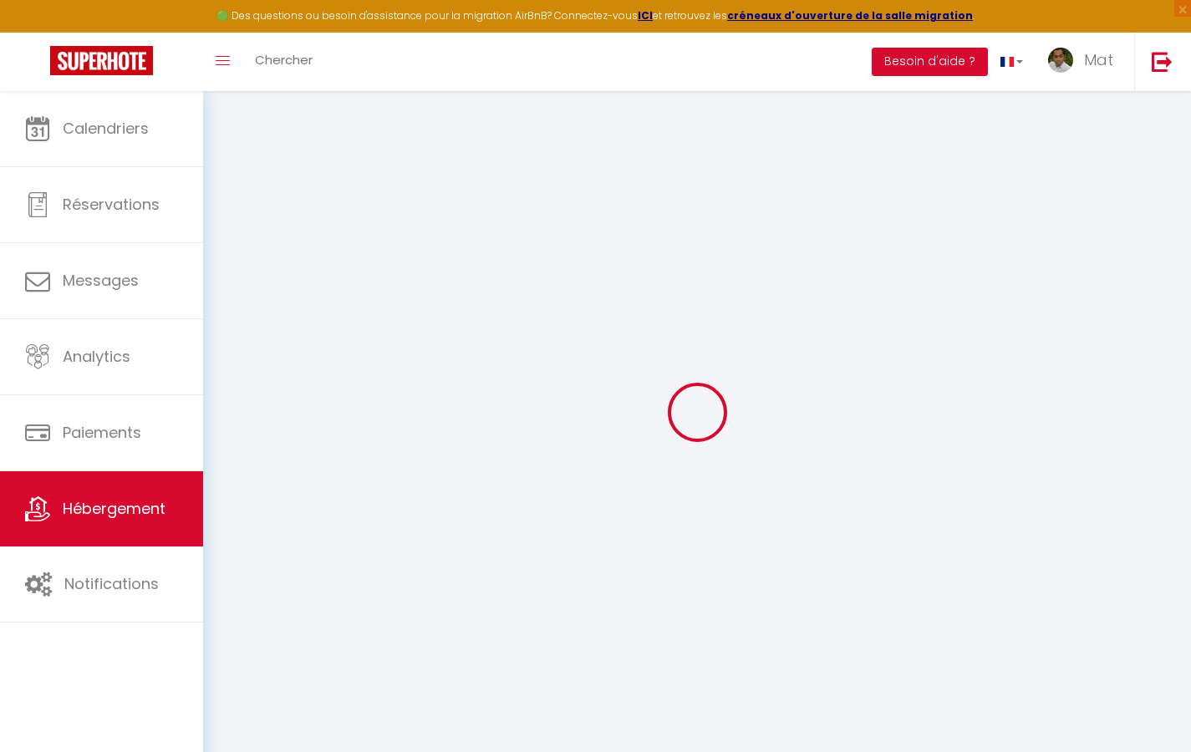
checkbox input "true"
checkbox input "false"
type input "10"
type input "50"
type input "0"
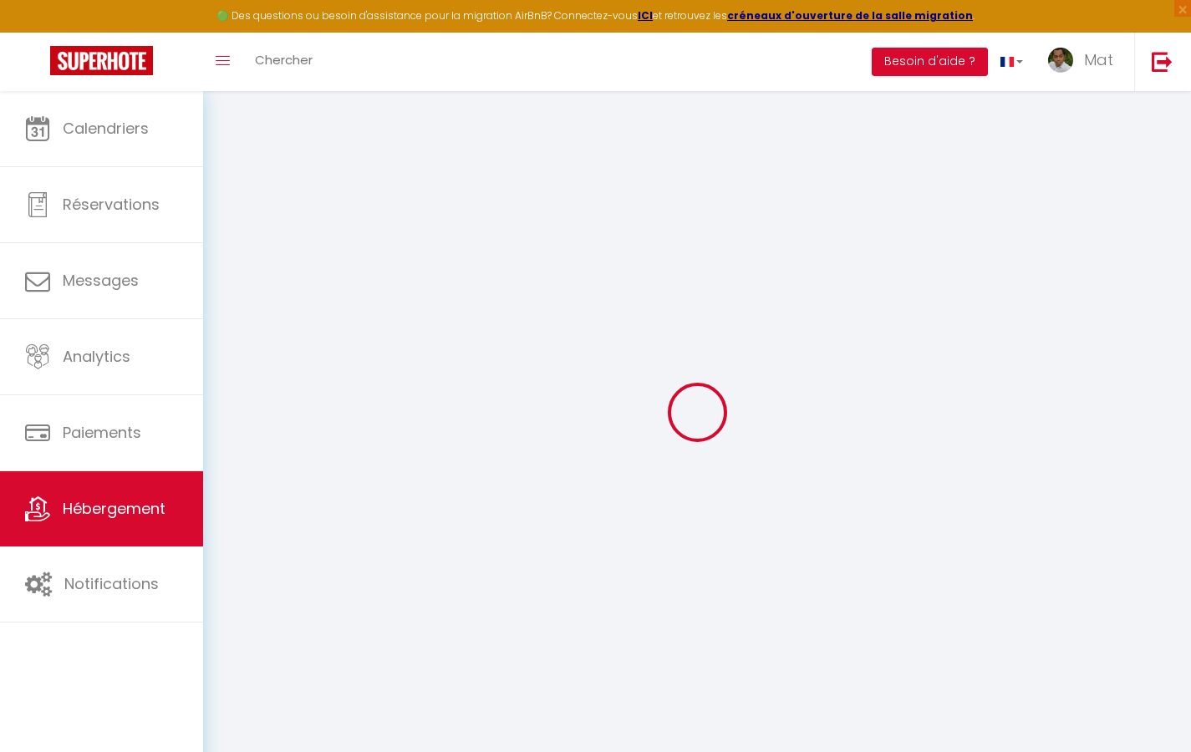
type input "0"
select select "2365"
select select
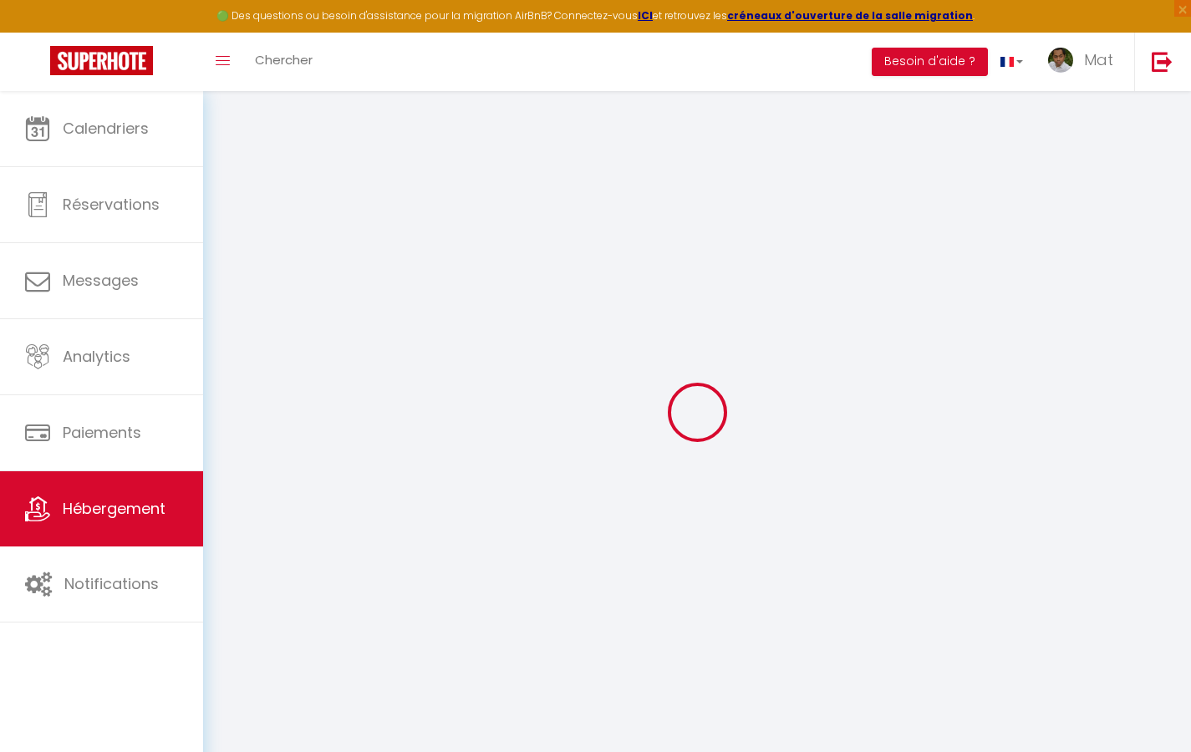
select select
checkbox input "true"
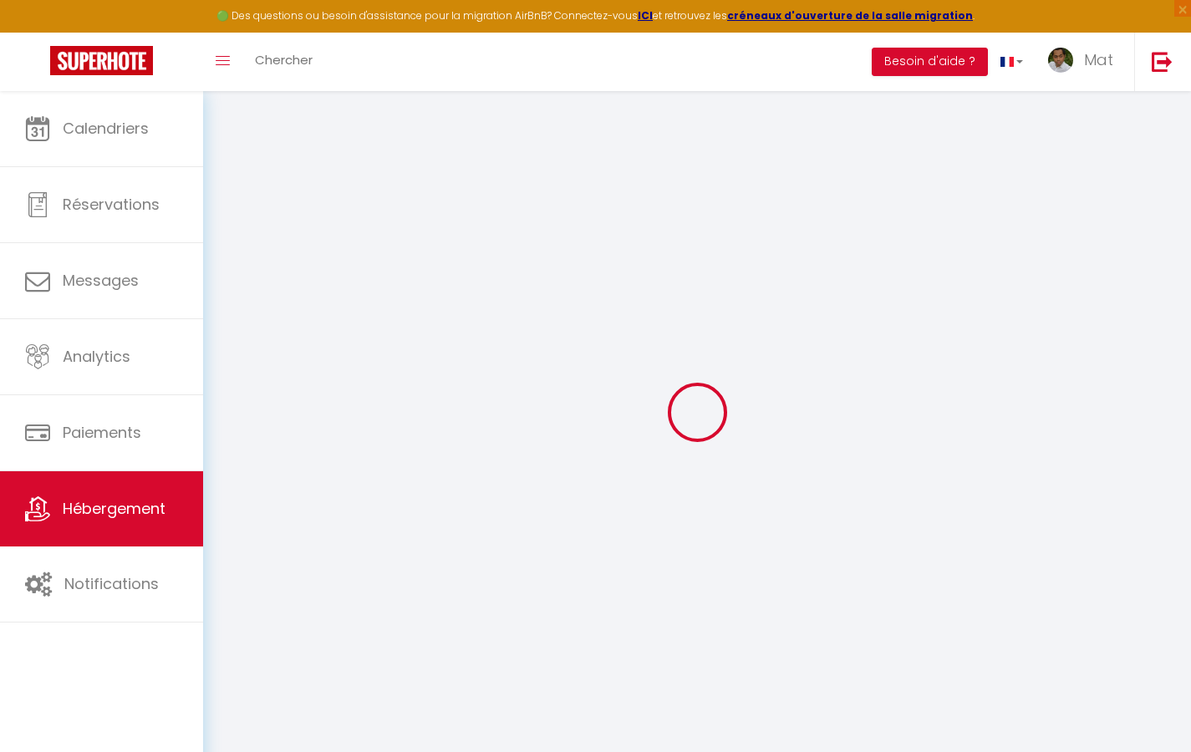
checkbox input "true"
checkbox input "false"
select select
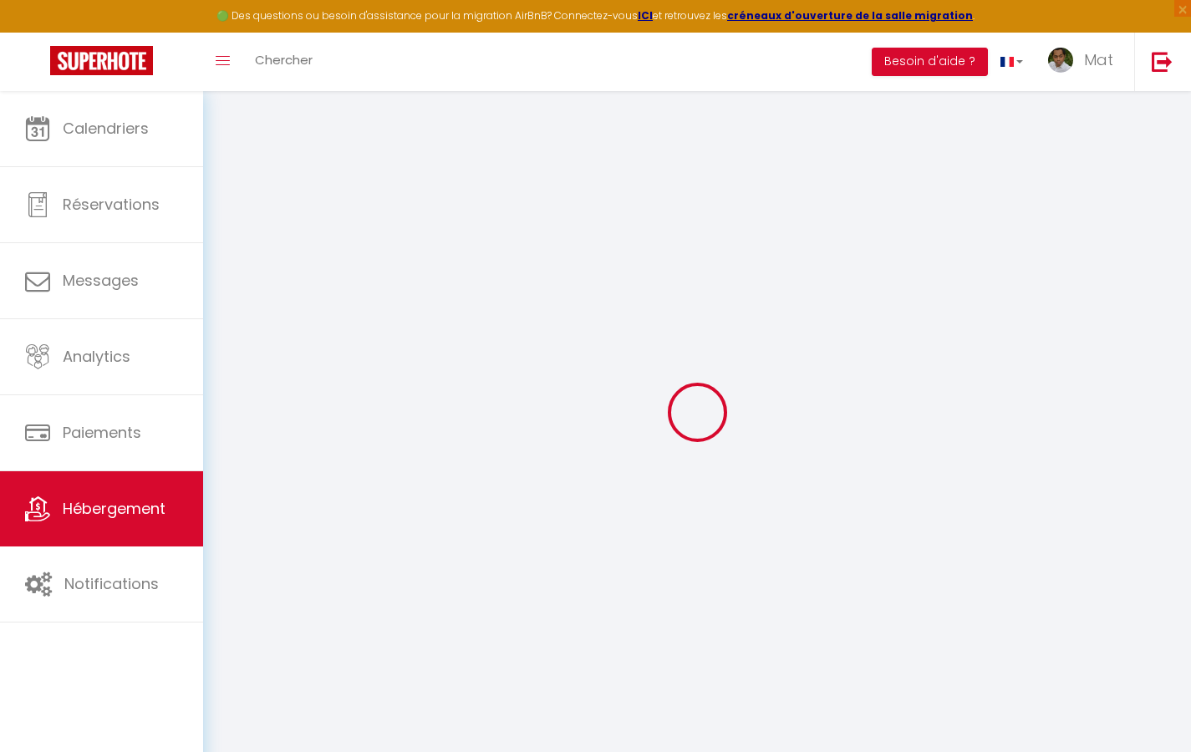
select select
